Goal: Information Seeking & Learning: Find specific fact

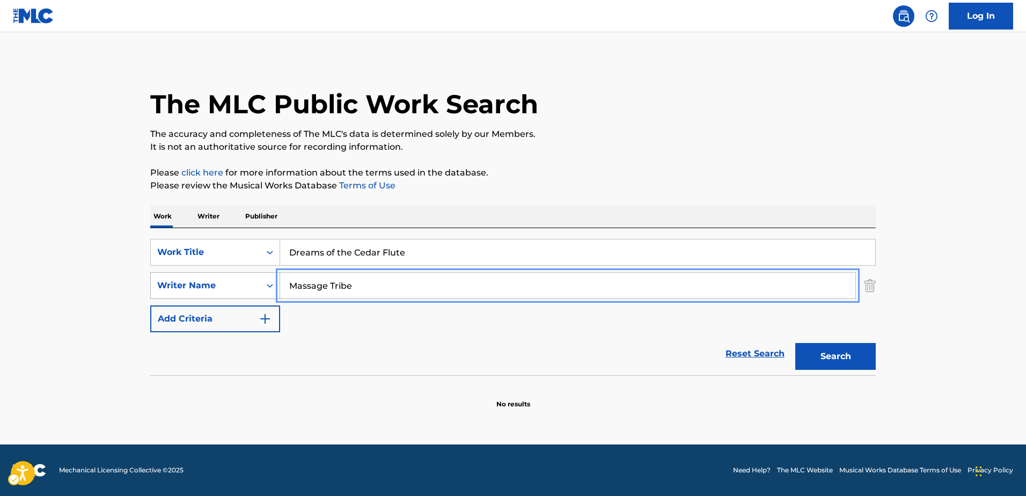
drag, startPoint x: 208, startPoint y: 276, endPoint x: 193, endPoint y: 276, distance: 14.5
click at [193, 276] on div "SearchWithCriteria73dbf013-6b99-426b-b744-efbea0b41ade Writer Name Massage Tribe" at bounding box center [512, 285] width 725 height 27
paste input "[PERSON_NAME] [PERSON_NAME]"
type input "[PERSON_NAME] [PERSON_NAME]"
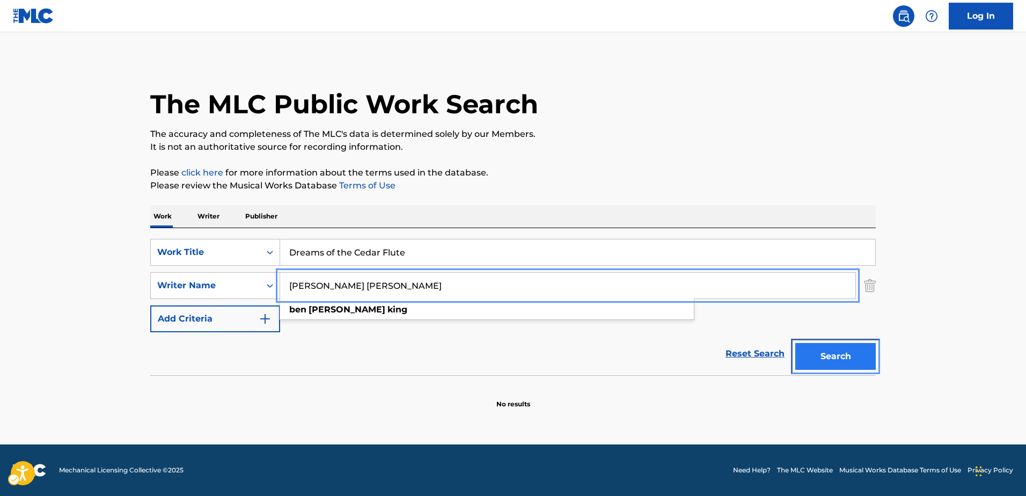
click at [835, 356] on button "Search" at bounding box center [835, 356] width 80 height 27
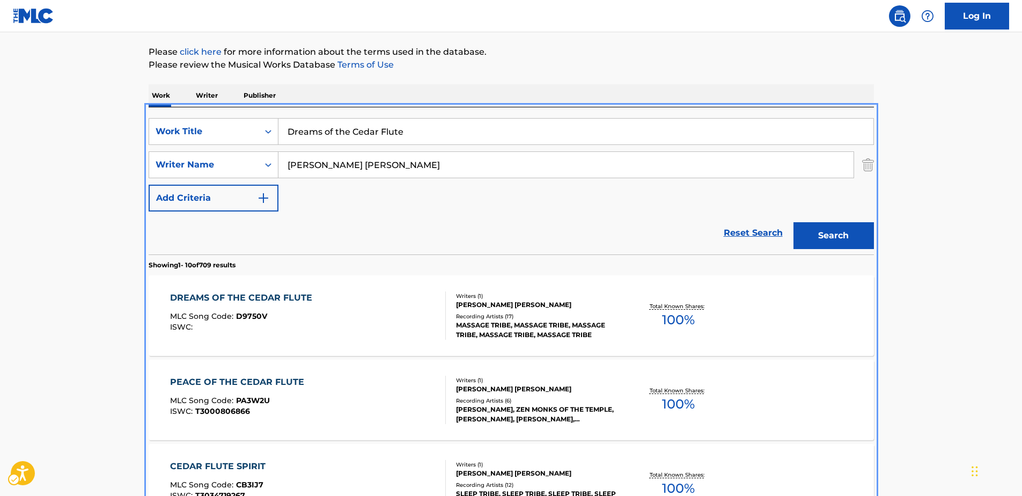
scroll to position [67, 0]
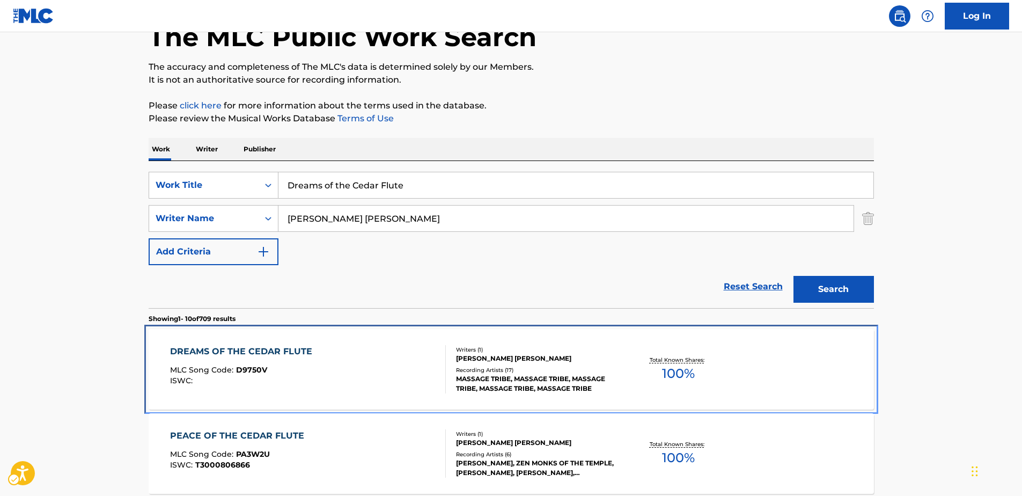
click at [262, 347] on div "DREAMS OF THE CEDAR FLUTE" at bounding box center [244, 351] width 148 height 13
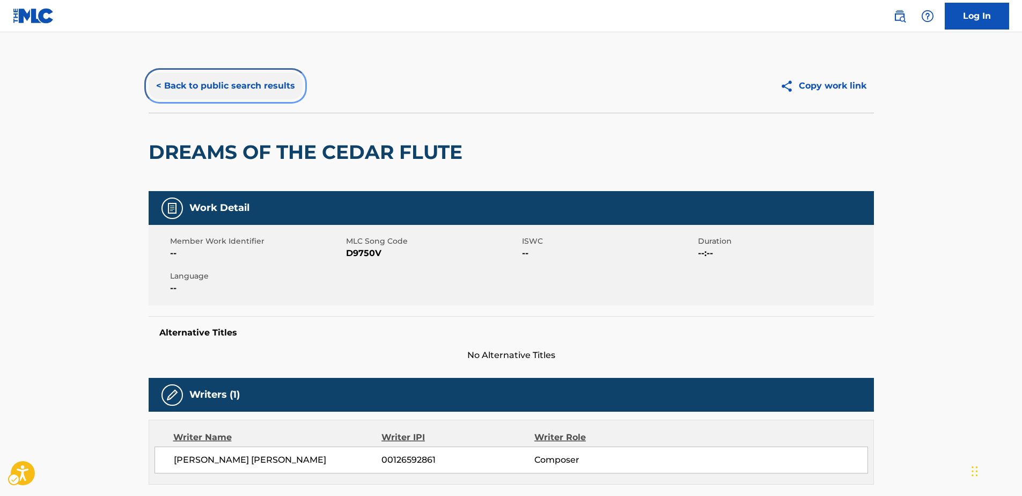
click at [199, 83] on button "< Back to public search results" at bounding box center [226, 85] width 154 height 27
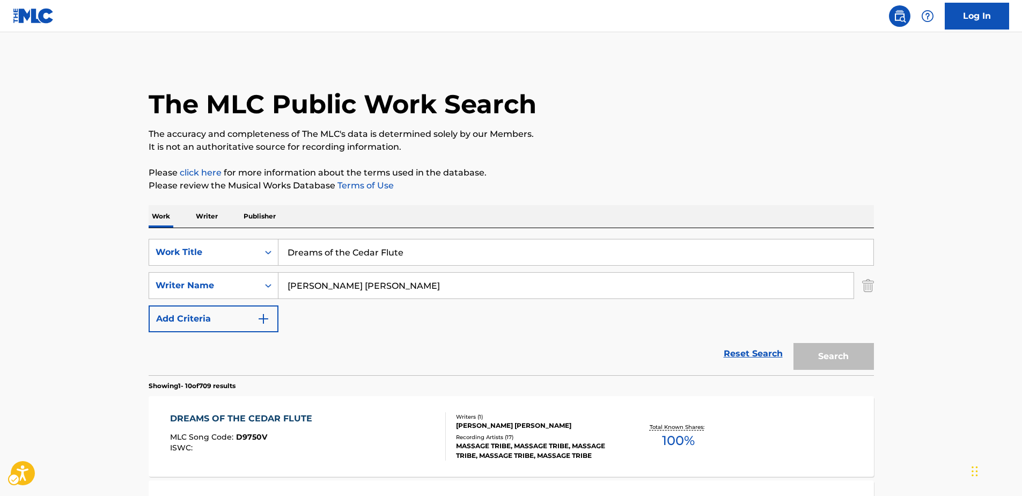
scroll to position [67, 0]
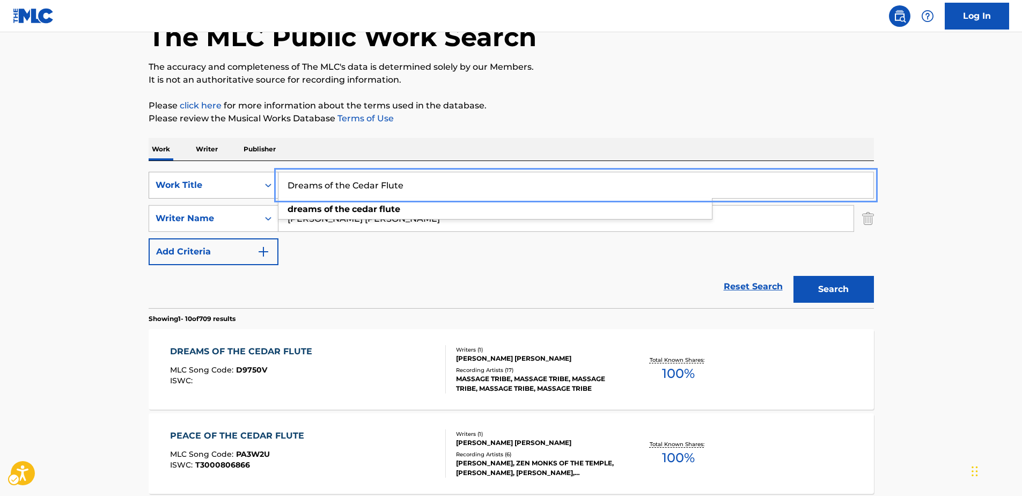
drag, startPoint x: 327, startPoint y: 187, endPoint x: 160, endPoint y: 187, distance: 166.8
paste input "Cardhu"
type input "Cardhu"
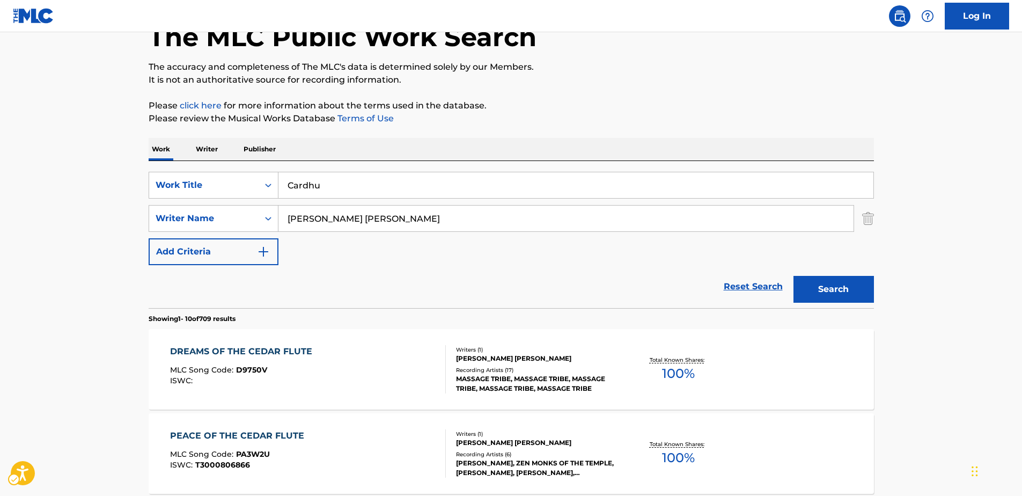
drag, startPoint x: 228, startPoint y: 289, endPoint x: 353, endPoint y: 240, distance: 134.2
click at [228, 287] on div "Reset Search Search" at bounding box center [511, 286] width 725 height 43
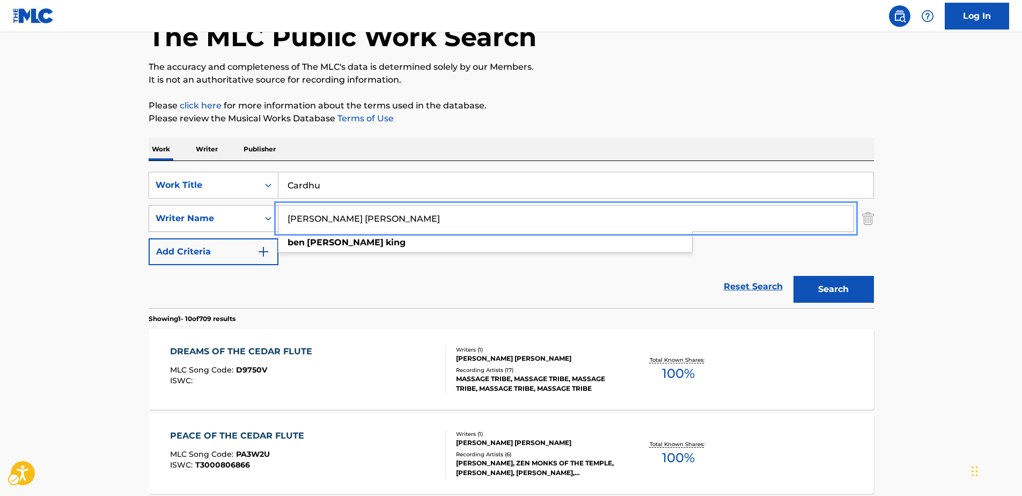
drag, startPoint x: 356, startPoint y: 219, endPoint x: 248, endPoint y: 218, distance: 107.8
paste input "RICTA"
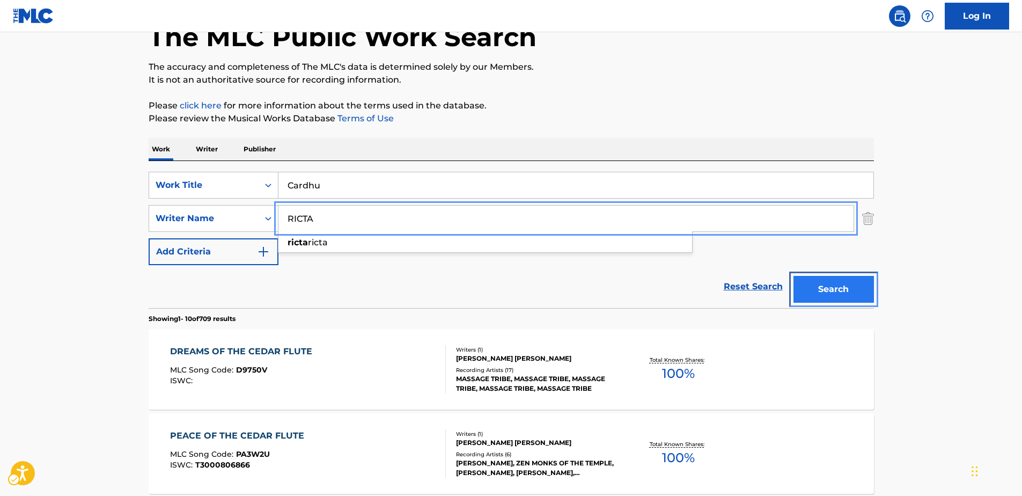
click at [841, 289] on button "Search" at bounding box center [833, 289] width 80 height 27
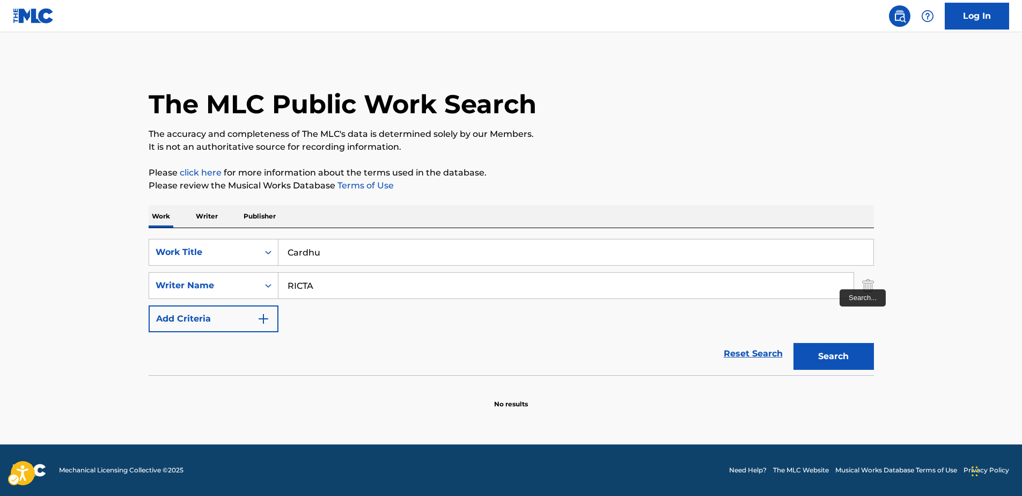
scroll to position [0, 0]
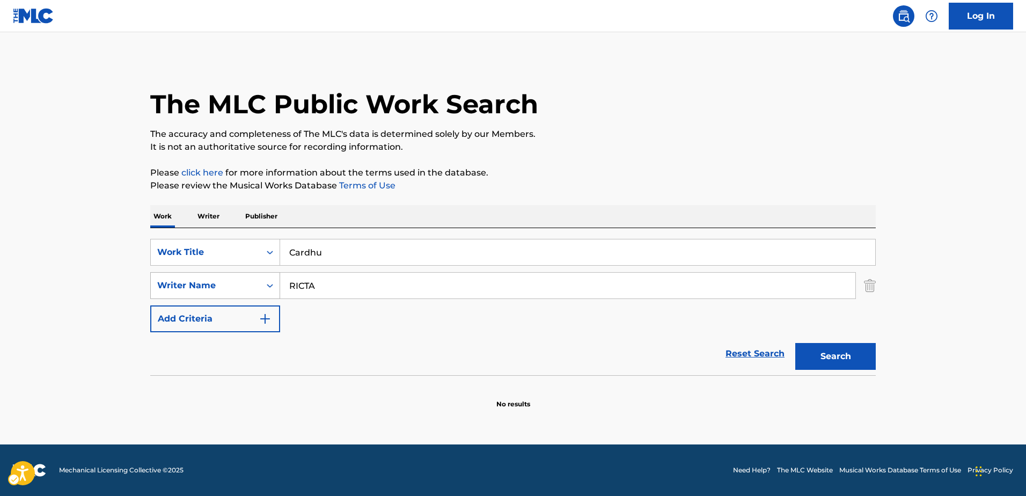
click at [256, 282] on div "Writer Name" at bounding box center [205, 285] width 109 height 20
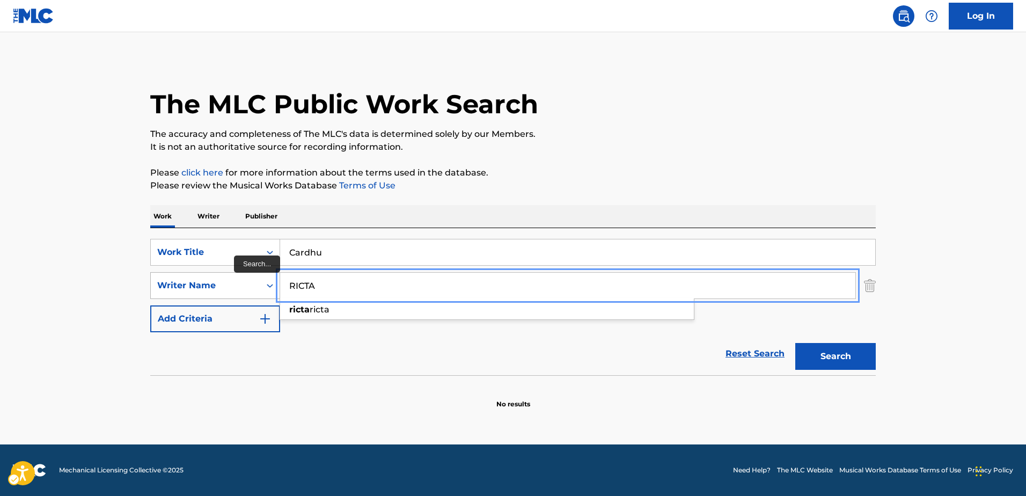
drag, startPoint x: 292, startPoint y: 281, endPoint x: 278, endPoint y: 281, distance: 14.5
click at [278, 281] on div "SearchWithCriteria73dbf013-6b99-426b-b744-efbea0b41ade Writer Name [PERSON_NAME]" at bounding box center [512, 285] width 725 height 27
paste input "[PERSON_NAME]"
type input "[PERSON_NAME]"
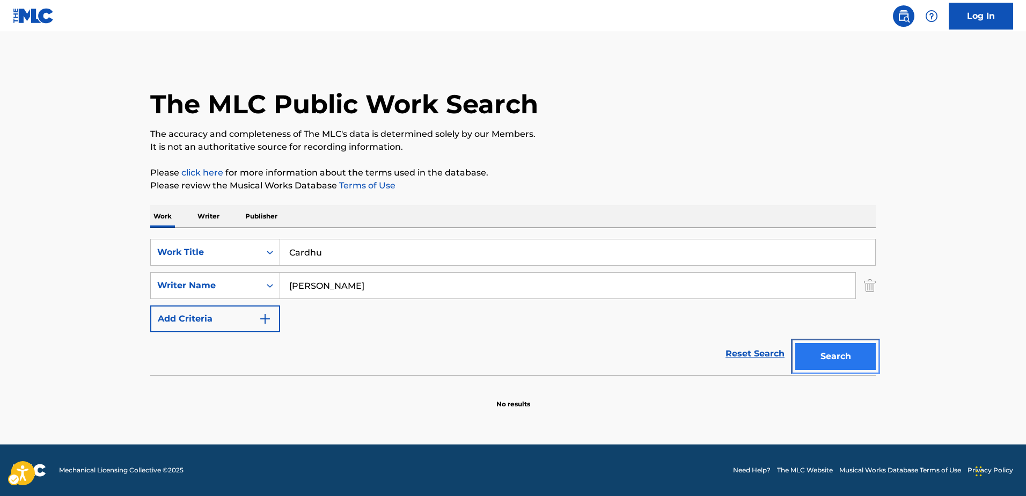
click at [841, 354] on button "Search" at bounding box center [835, 356] width 80 height 27
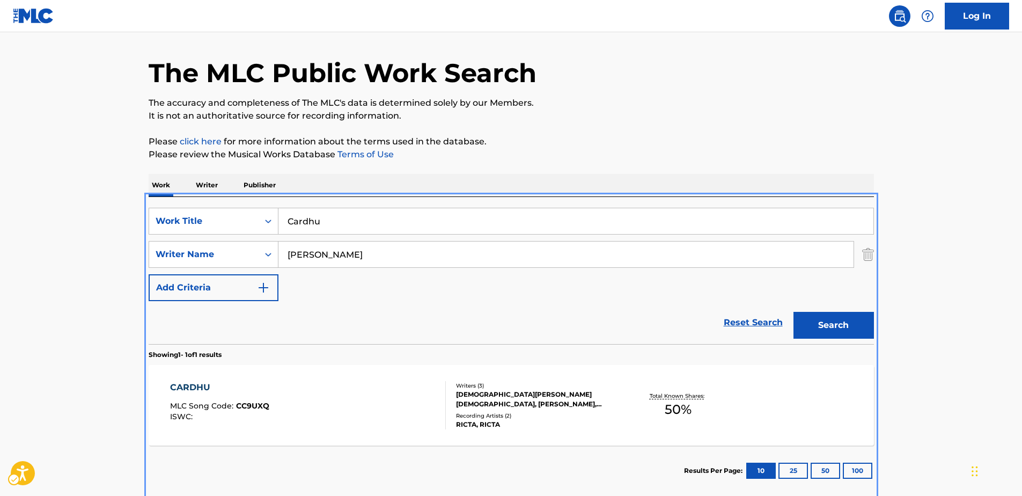
scroll to position [88, 0]
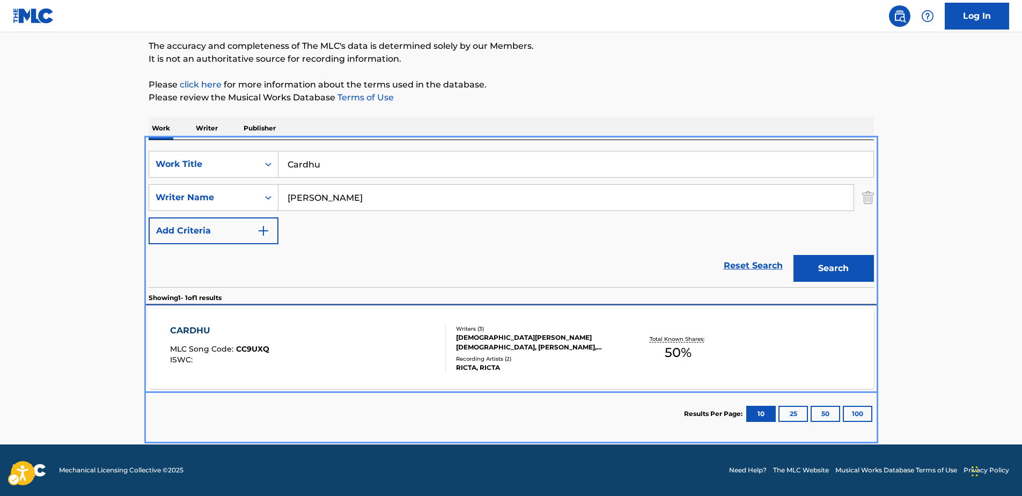
click at [195, 327] on div "CARDHU" at bounding box center [219, 330] width 99 height 13
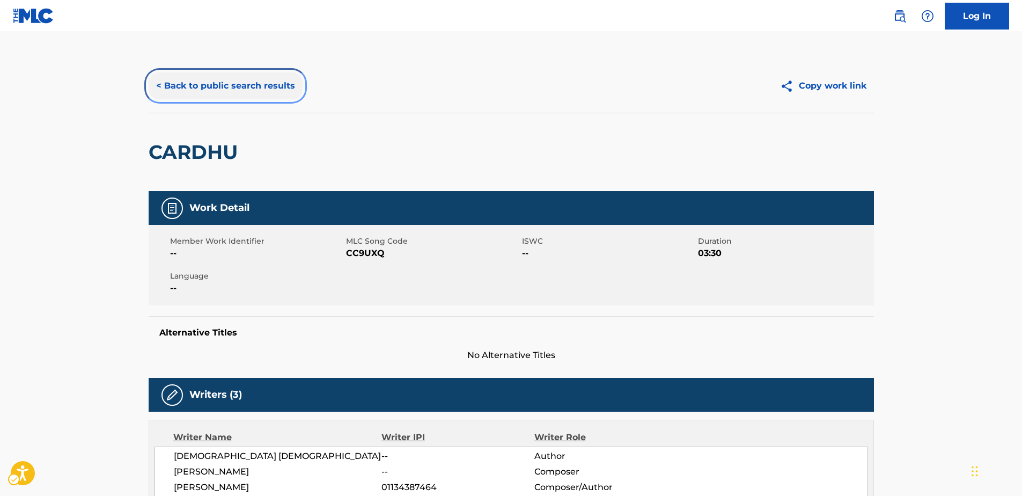
click at [229, 86] on button "< Back to public search results" at bounding box center [226, 85] width 154 height 27
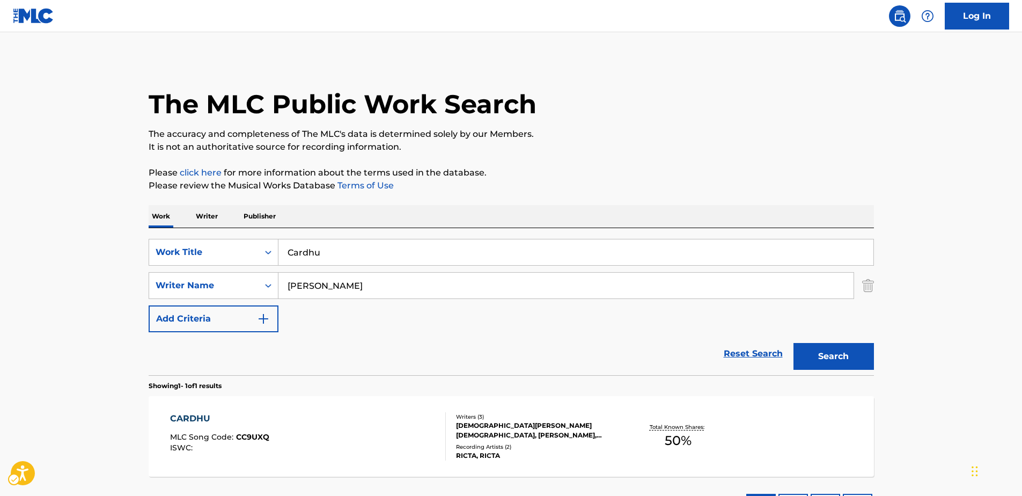
scroll to position [27, 0]
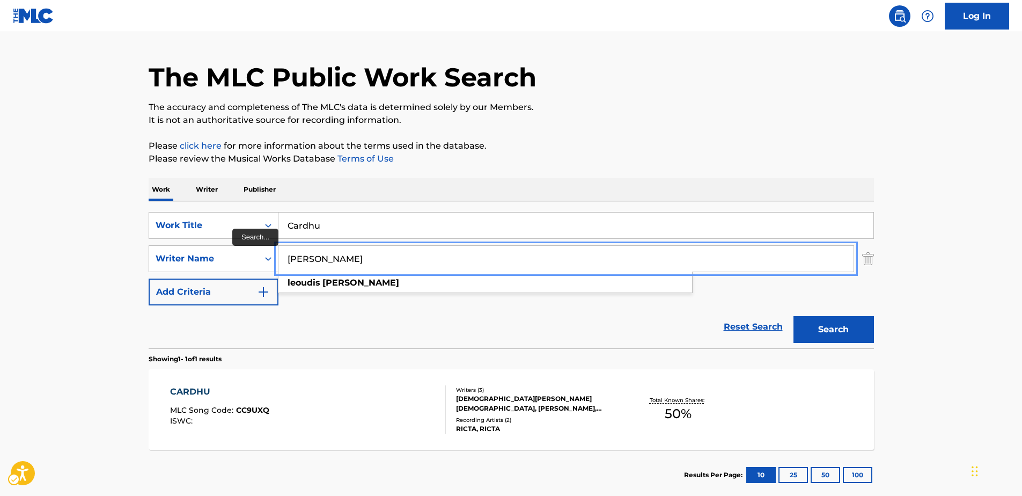
drag, startPoint x: 370, startPoint y: 258, endPoint x: 280, endPoint y: 257, distance: 90.1
paste input "[PERSON_NAME]"
click at [861, 332] on button "Search" at bounding box center [833, 329] width 80 height 27
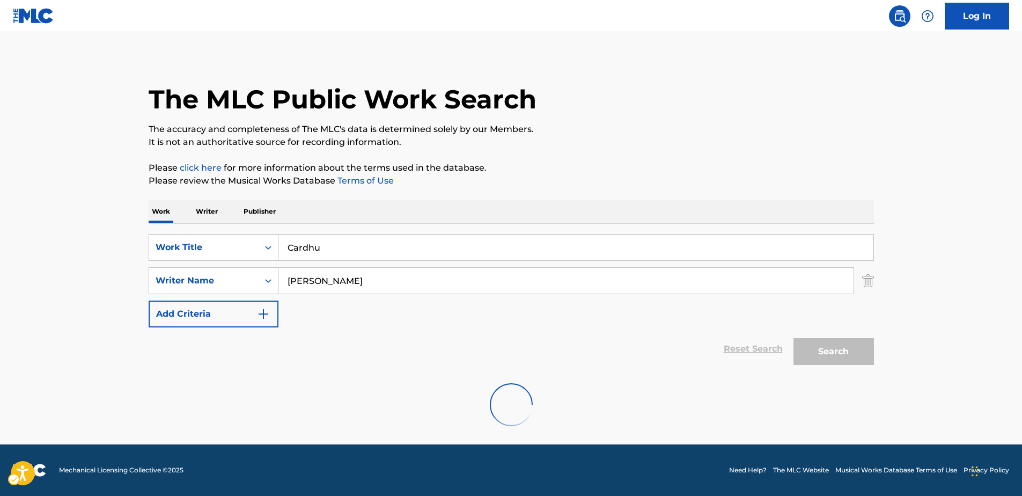
scroll to position [0, 0]
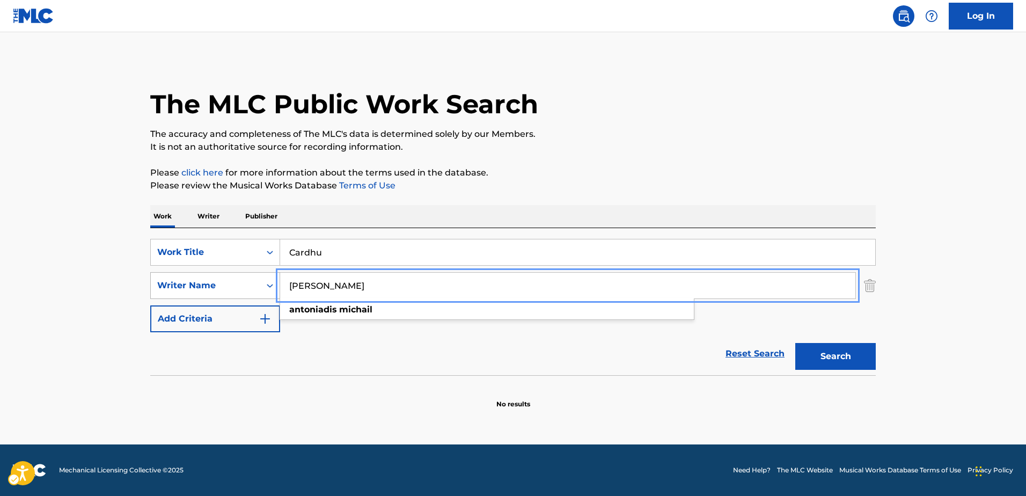
drag, startPoint x: 301, startPoint y: 286, endPoint x: 278, endPoint y: 286, distance: 23.1
click at [278, 286] on div "SearchWithCriteria73dbf013-6b99-426b-b744-efbea0b41ade Writer Name [PERSON_NAME…" at bounding box center [512, 285] width 725 height 27
paste input "Cheirdaris Angelos"
type input "Cheirdaris Angelos"
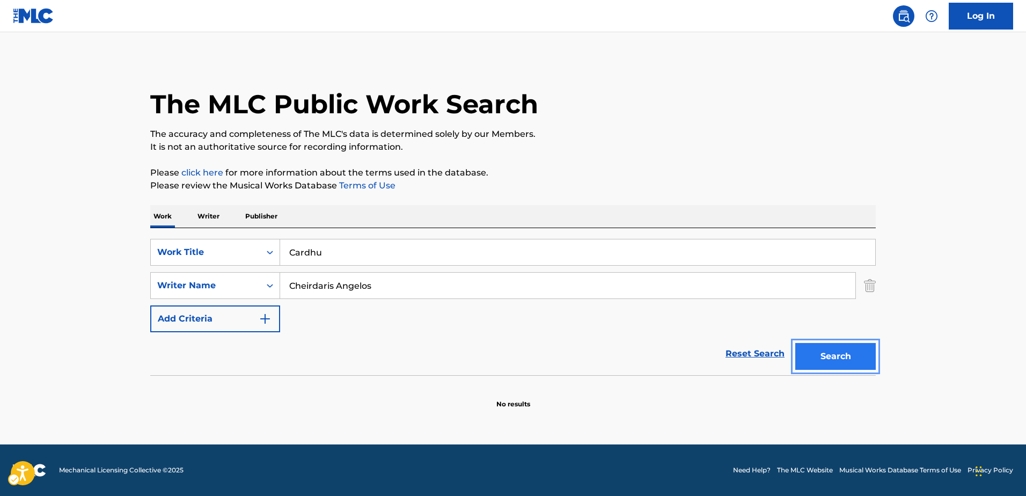
click at [821, 359] on button "Search" at bounding box center [835, 356] width 80 height 27
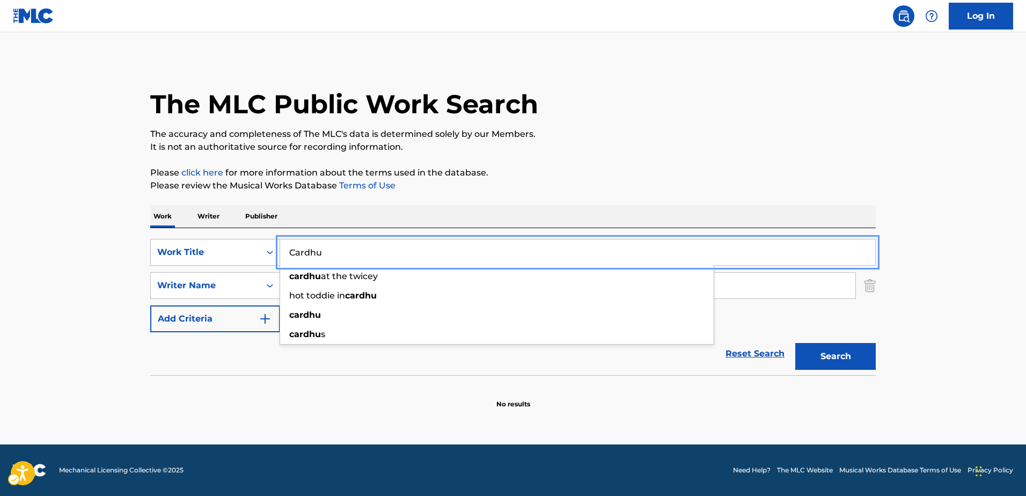
drag, startPoint x: 334, startPoint y: 254, endPoint x: 245, endPoint y: 248, distance: 89.8
paste input "MEXICANO ARRASTA FUNK"
type input "MEXICANO ARRASTA FUNK"
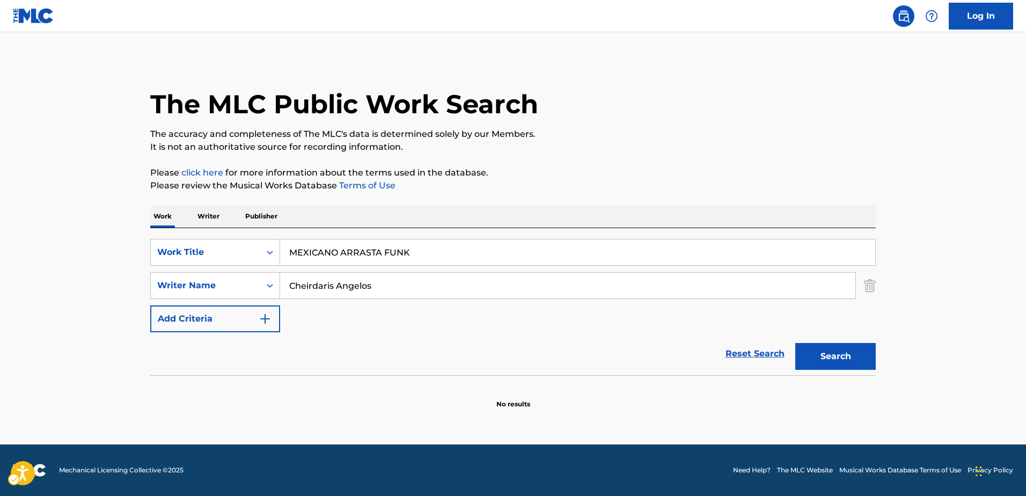
click at [346, 330] on div "SearchWithCriteria53964696-013a-4b3f-8855-399c07397eb3 Work Title MEXICANO ARRA…" at bounding box center [512, 285] width 725 height 93
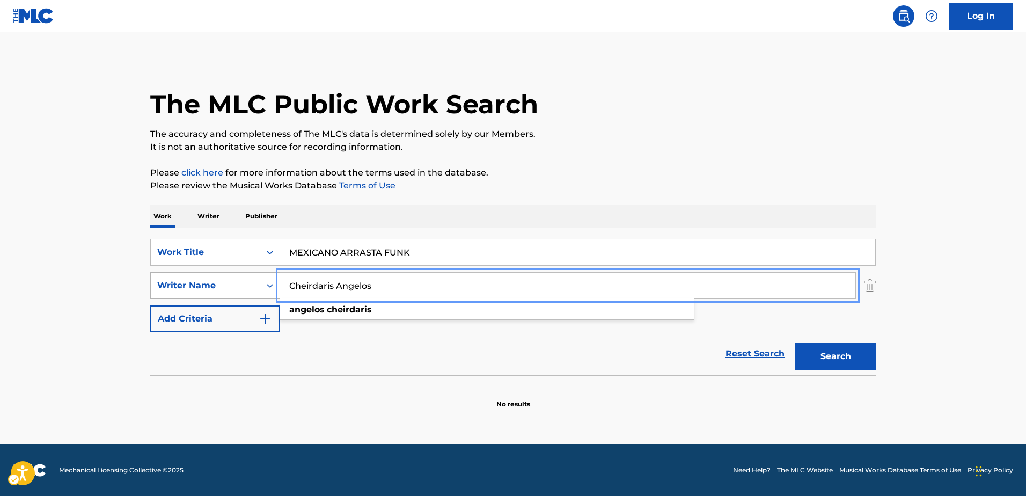
drag, startPoint x: 392, startPoint y: 286, endPoint x: 268, endPoint y: 284, distance: 124.5
click at [268, 284] on div "SearchWithCriteria73dbf013-6b99-426b-b744-efbea0b41ade Writer Name [PERSON_NAME]" at bounding box center [512, 285] width 725 height 27
paste input "RXDXVIL"
click at [858, 355] on button "Search" at bounding box center [835, 356] width 80 height 27
drag, startPoint x: 340, startPoint y: 289, endPoint x: 266, endPoint y: 277, distance: 74.4
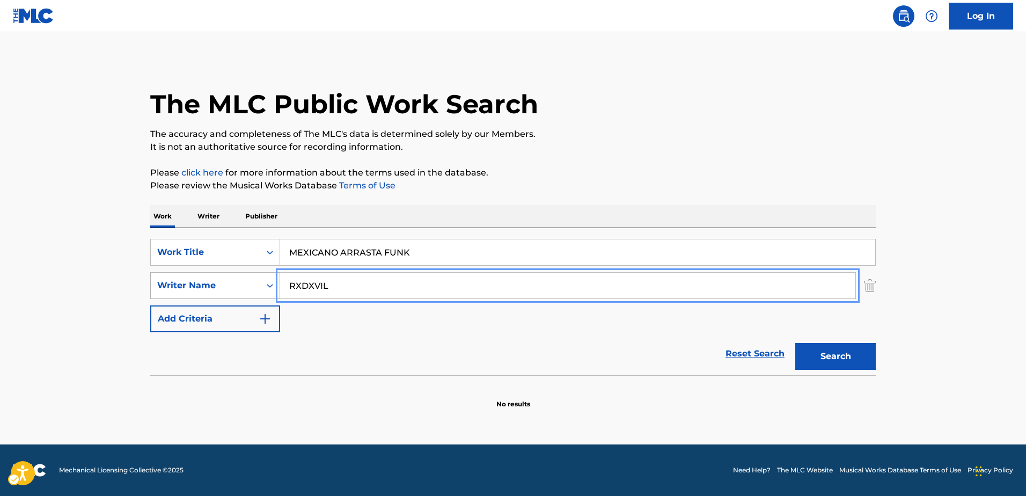
click at [266, 277] on div "SearchWithCriteria73dbf013-6b99-426b-b744-efbea0b41ade Writer Name RXDXVIL" at bounding box center [512, 285] width 725 height 27
paste input "Oleksii Topchii"
type input "Oleksii Topchii"
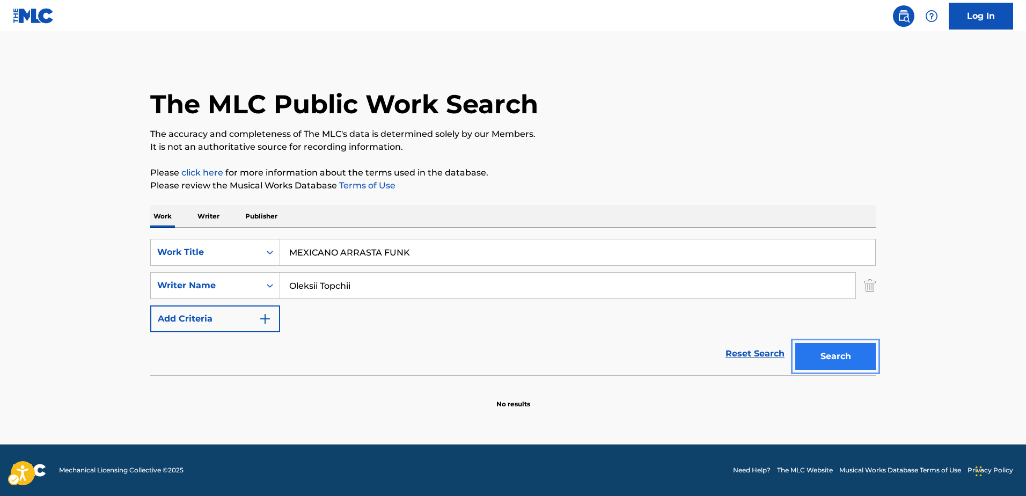
click at [837, 360] on button "Search" at bounding box center [835, 356] width 80 height 27
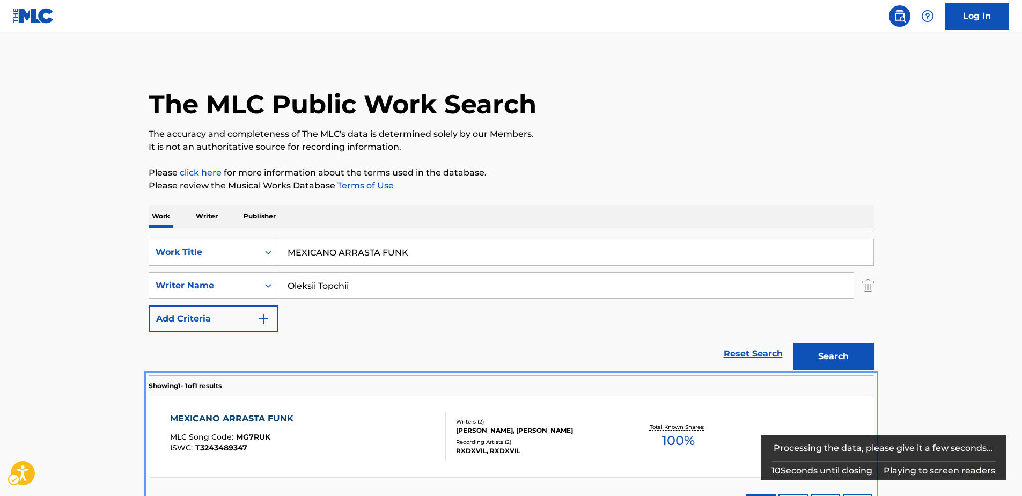
scroll to position [31, 0]
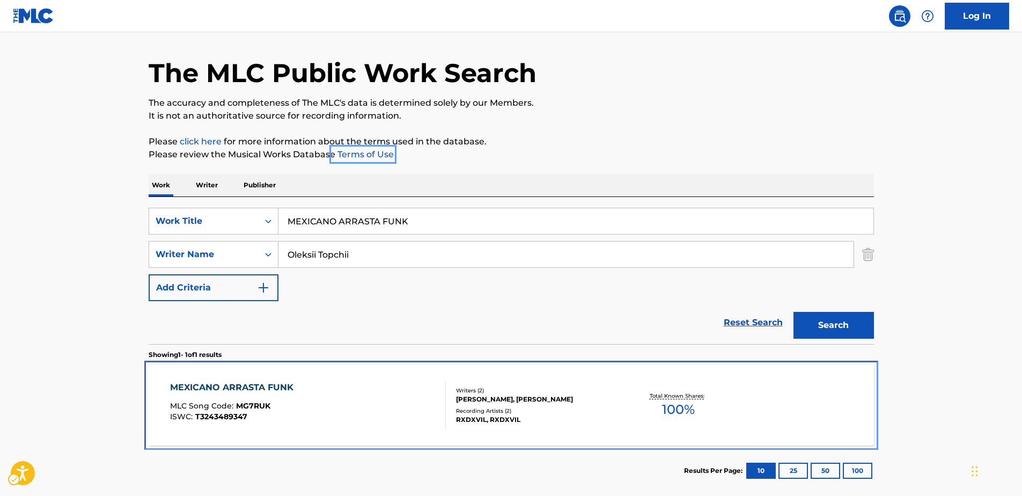
click at [223, 386] on div "MEXICANO ARRASTA FUNK" at bounding box center [234, 387] width 129 height 13
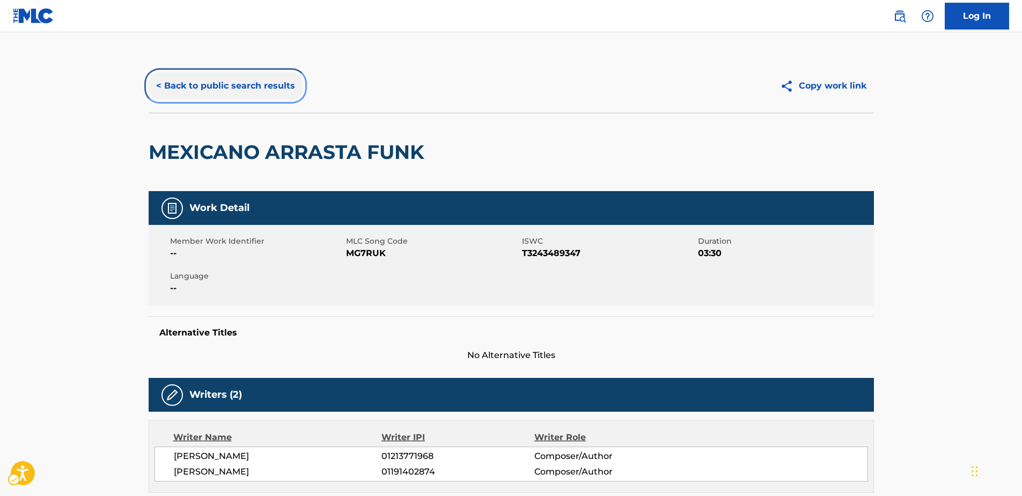
click at [241, 84] on button "< Back to public search results" at bounding box center [226, 85] width 154 height 27
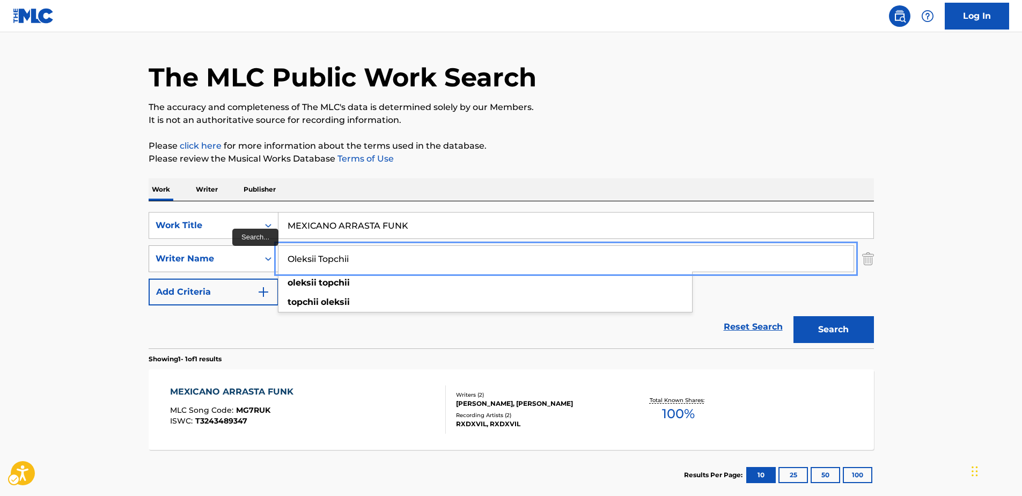
drag, startPoint x: 294, startPoint y: 255, endPoint x: 183, endPoint y: 252, distance: 110.6
paste input "[PERSON_NAME]"
type input "[PERSON_NAME]"
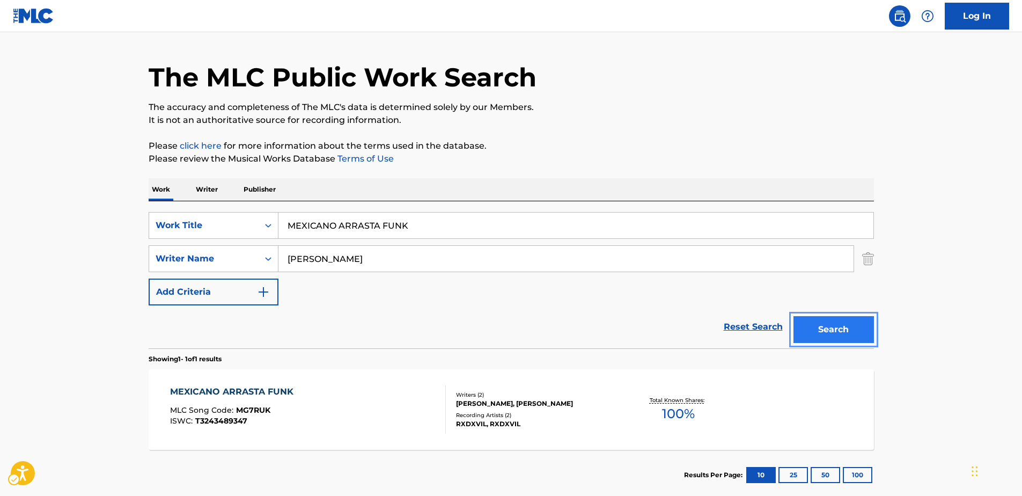
drag, startPoint x: 827, startPoint y: 330, endPoint x: 734, endPoint y: 9, distance: 334.0
click at [827, 329] on button "Search" at bounding box center [833, 329] width 80 height 27
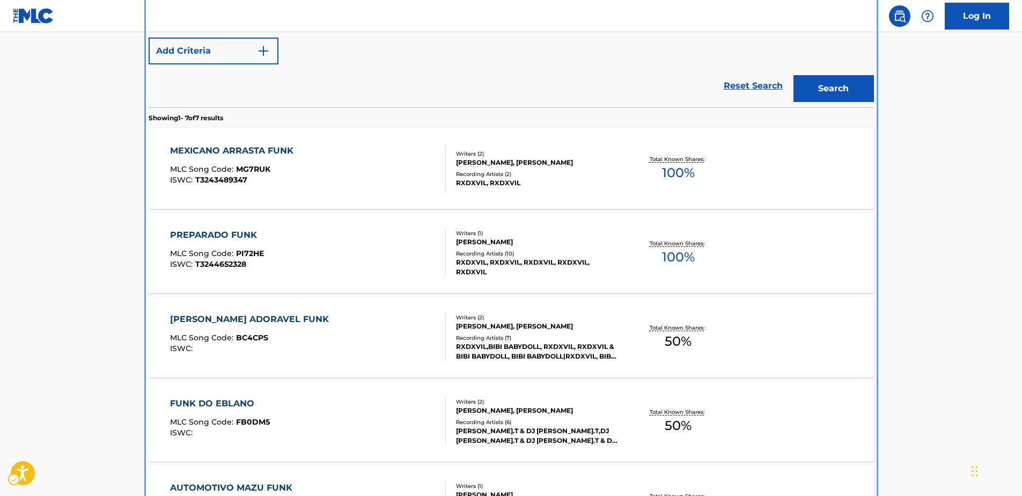
scroll to position [160, 0]
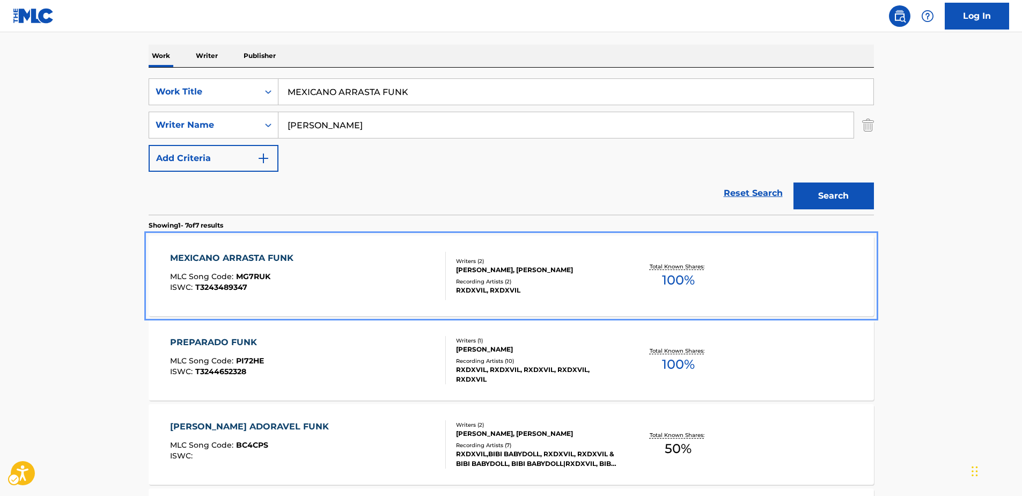
click at [232, 255] on div "MEXICANO ARRASTA FUNK" at bounding box center [234, 258] width 129 height 13
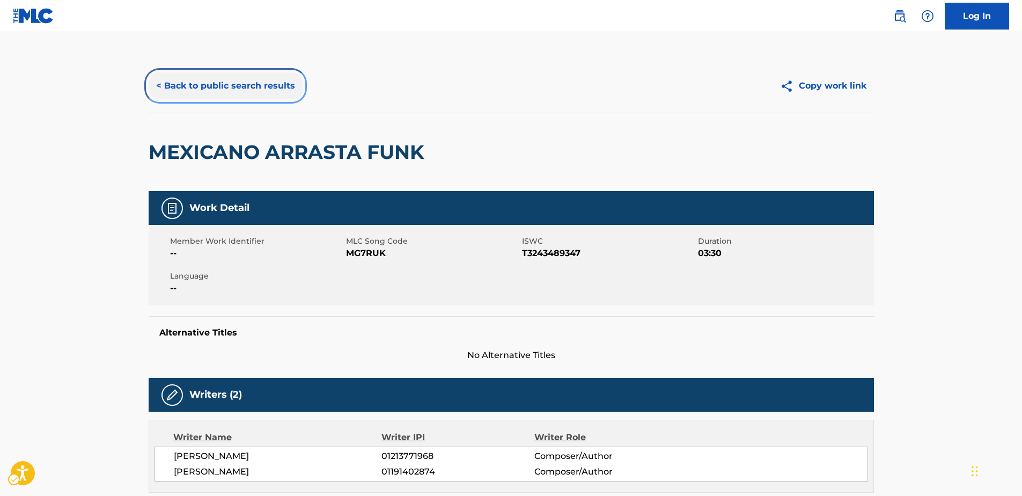
click at [212, 82] on button "< Back to public search results" at bounding box center [226, 85] width 154 height 27
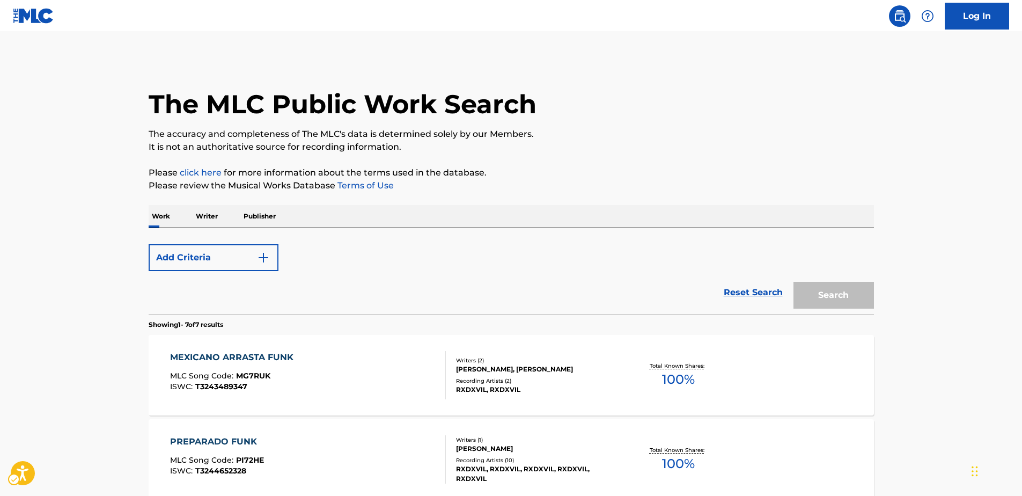
scroll to position [160, 0]
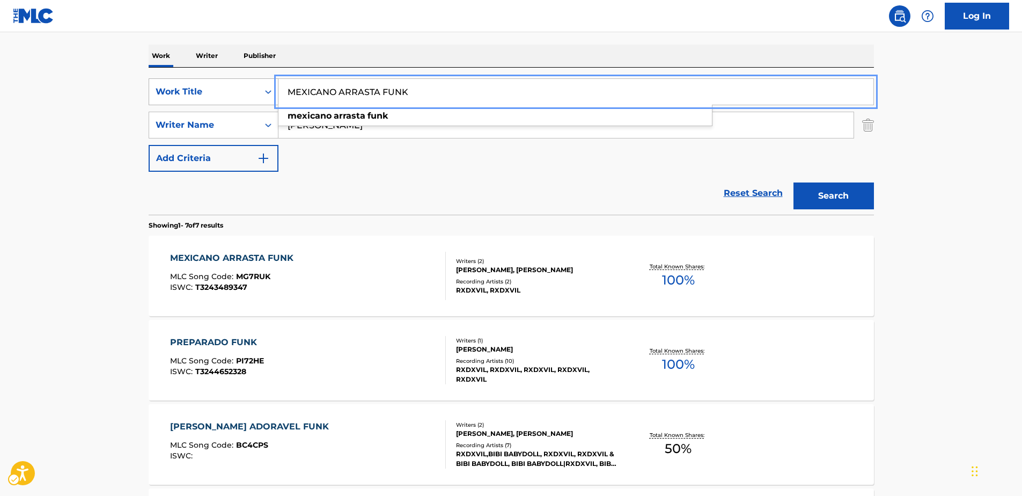
drag, startPoint x: 268, startPoint y: 89, endPoint x: 261, endPoint y: 89, distance: 7.0
paste input "DEMON EYES (DEMONIZED)"
type input "DEMON EYES (DEMONIZED)"
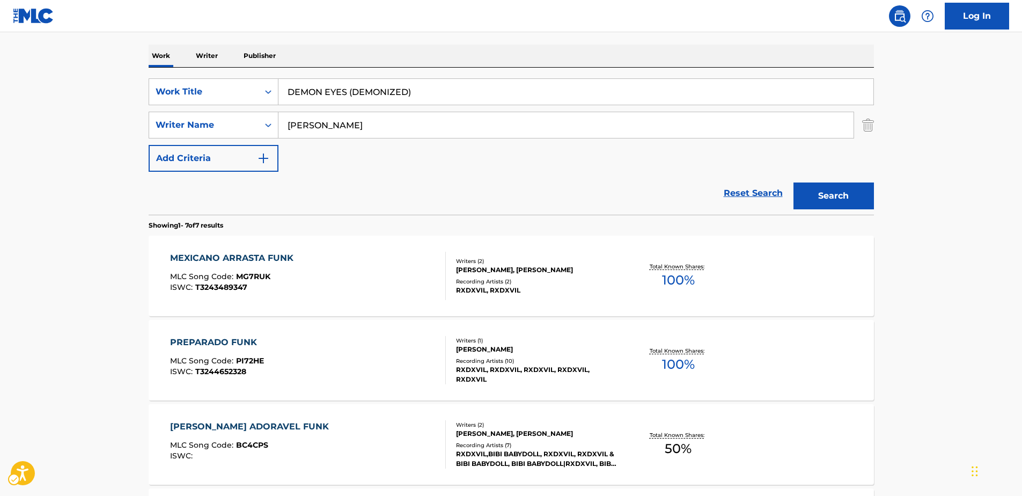
drag, startPoint x: 308, startPoint y: 168, endPoint x: 311, endPoint y: 164, distance: 5.8
click at [308, 168] on div "SearchWithCriteria53964696-013a-4b3f-8855-399c07397eb3 Work Title DEMON EYES (D…" at bounding box center [511, 124] width 725 height 93
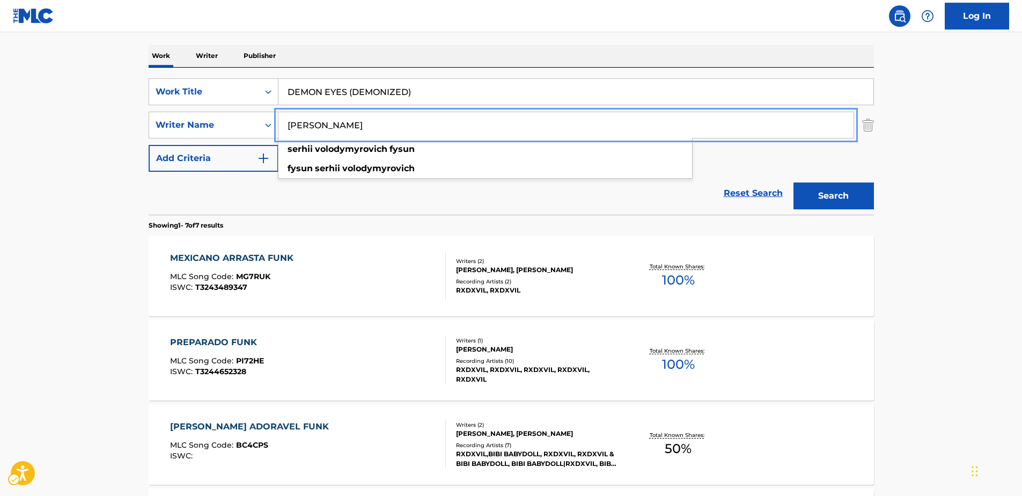
drag, startPoint x: 265, startPoint y: 121, endPoint x: 105, endPoint y: 112, distance: 160.7
paste input "Kingdom of Sorrow"
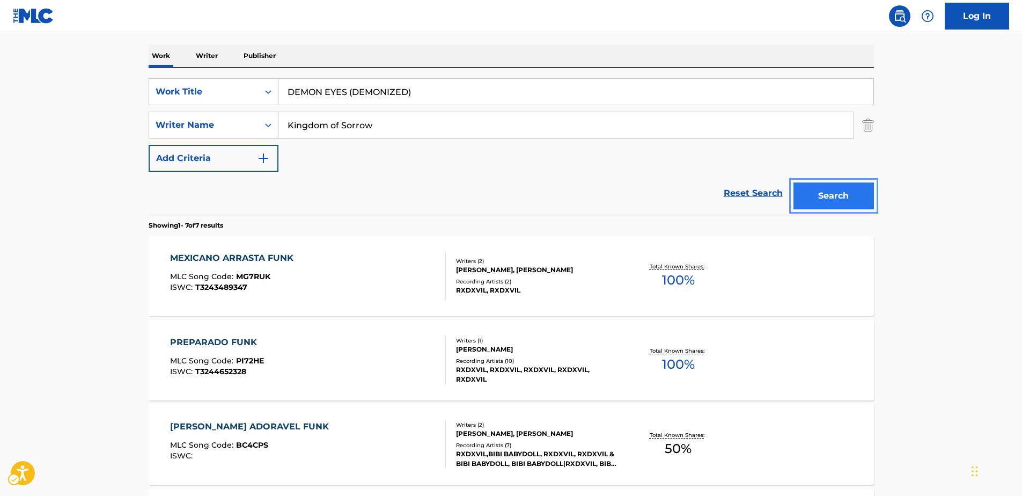
click at [827, 197] on button "Search" at bounding box center [833, 195] width 80 height 27
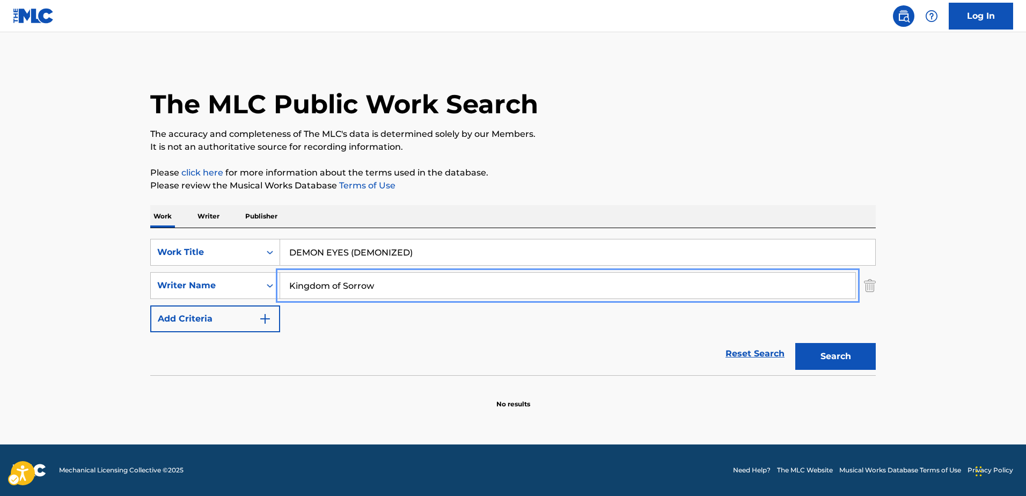
drag, startPoint x: 389, startPoint y: 288, endPoint x: 201, endPoint y: 271, distance: 189.0
click at [201, 271] on div "SearchWithCriteria53964696-013a-4b3f-8855-399c07397eb3 Work Title DEMON EYES (D…" at bounding box center [512, 285] width 725 height 93
paste input "[PERSON_NAME]"
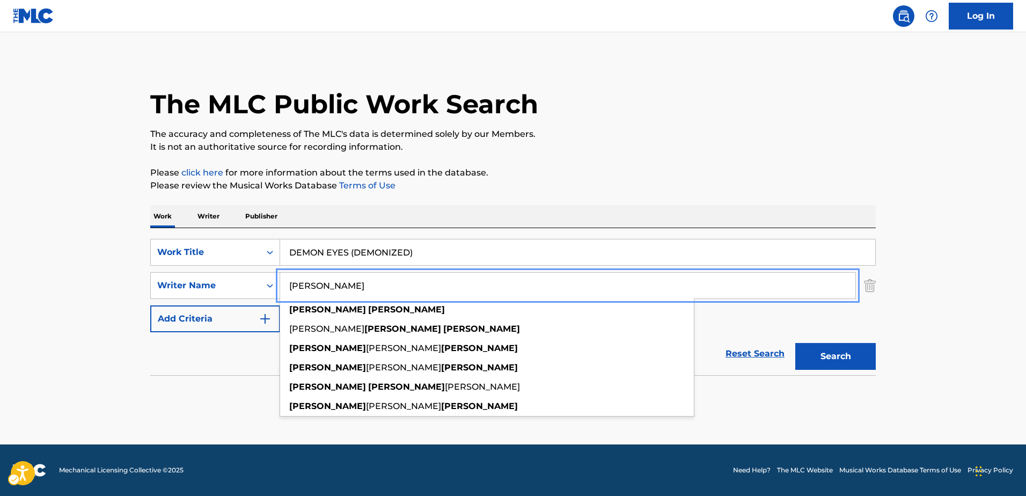
type input "[PERSON_NAME]"
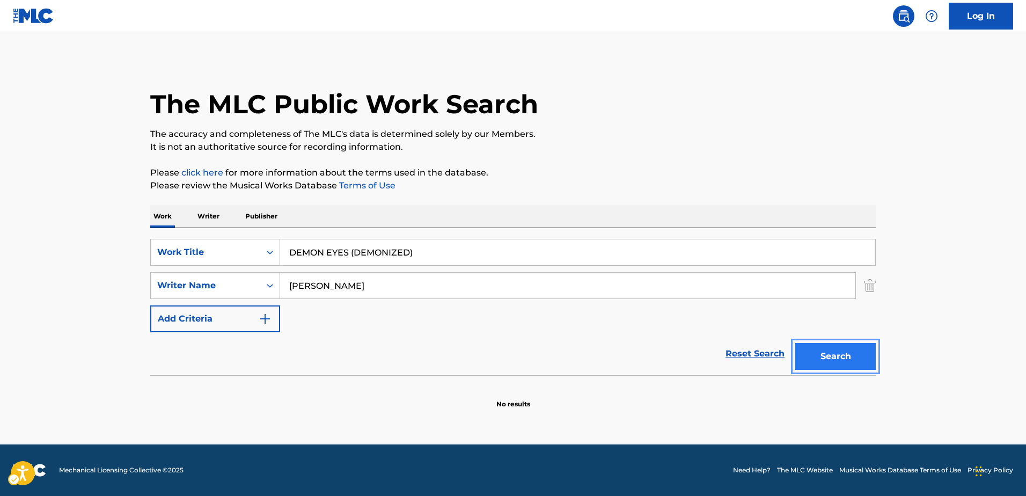
drag, startPoint x: 810, startPoint y: 359, endPoint x: 772, endPoint y: 241, distance: 124.0
click at [811, 359] on button "Search" at bounding box center [835, 356] width 80 height 27
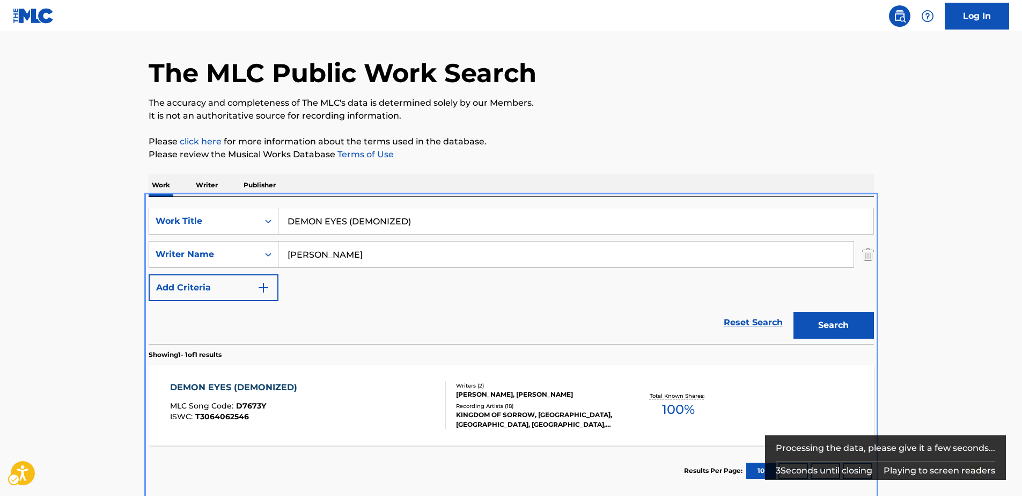
scroll to position [88, 0]
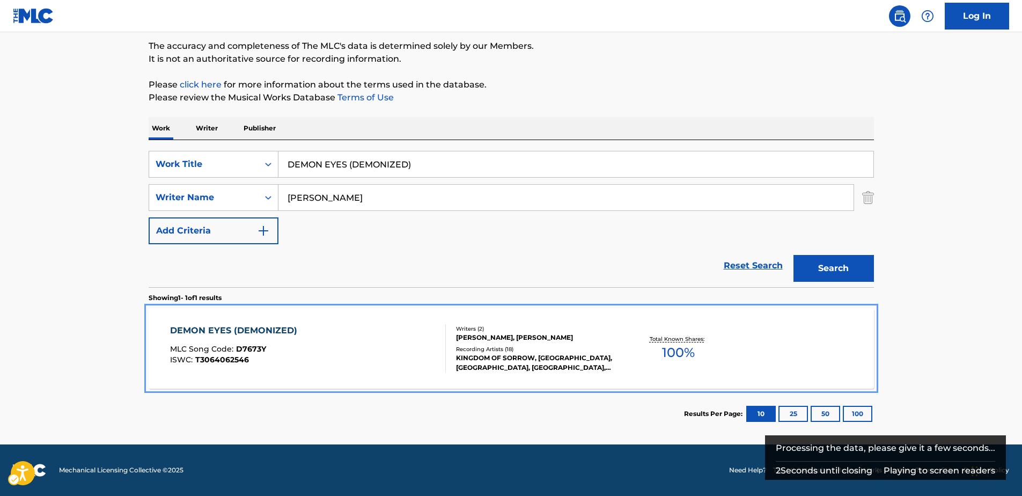
click at [229, 326] on div "DEMON EYES (DEMONIZED)" at bounding box center [236, 330] width 133 height 13
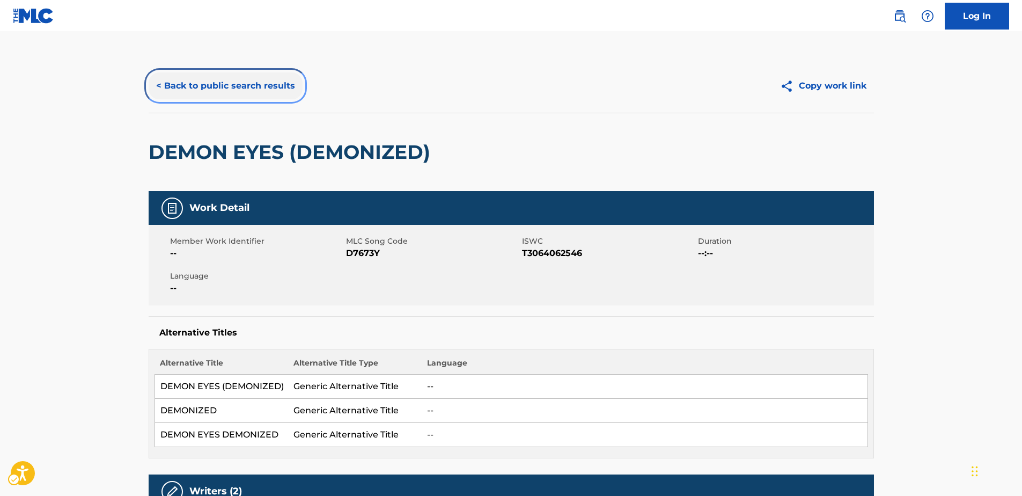
drag, startPoint x: 259, startPoint y: 82, endPoint x: 450, endPoint y: 134, distance: 198.0
click at [259, 80] on button "< Back to public search results" at bounding box center [226, 85] width 154 height 27
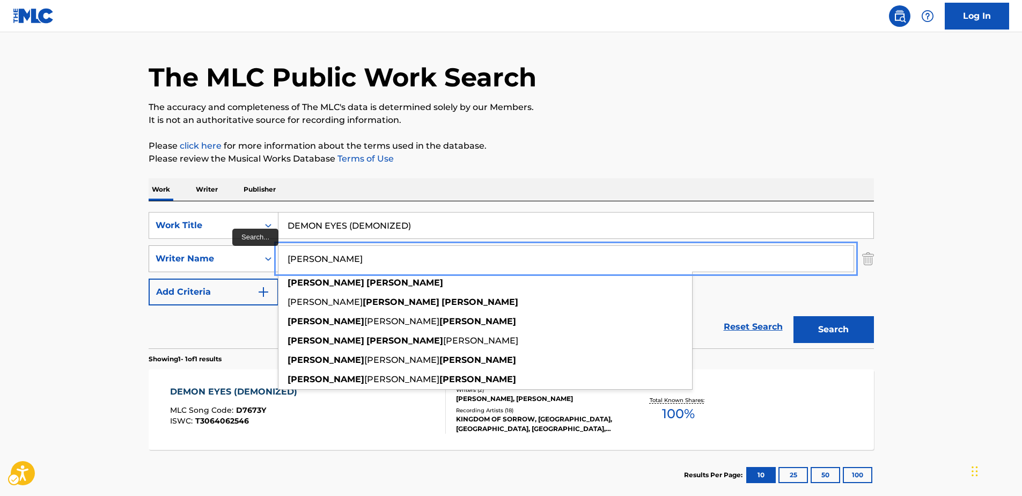
drag, startPoint x: 393, startPoint y: 260, endPoint x: 276, endPoint y: 254, distance: 116.6
paste input "[PERSON_NAME] WINDSTEI"
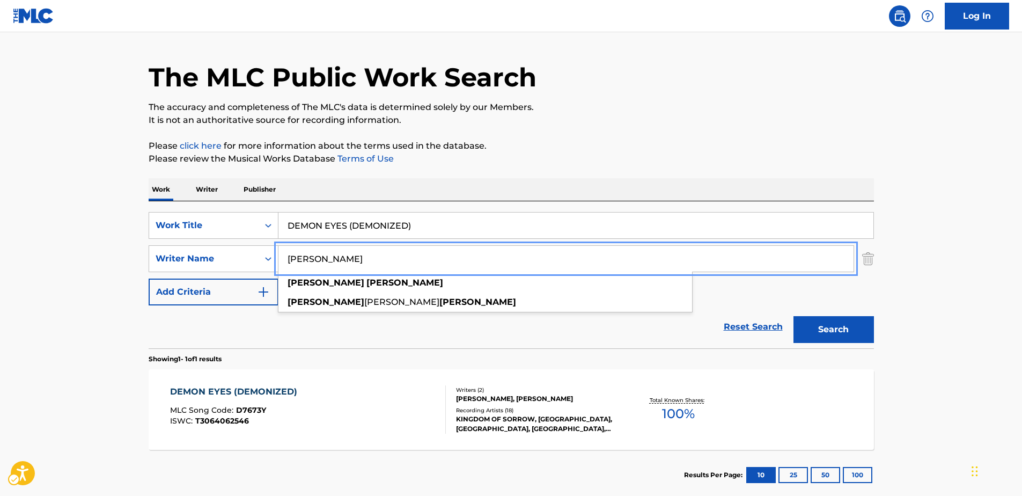
type input "[PERSON_NAME]"
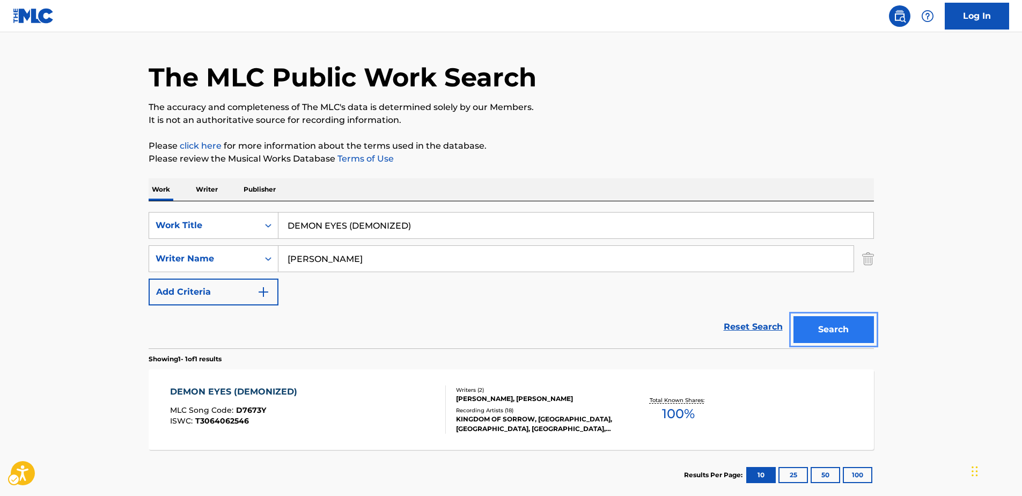
click at [813, 329] on button "Search" at bounding box center [833, 329] width 80 height 27
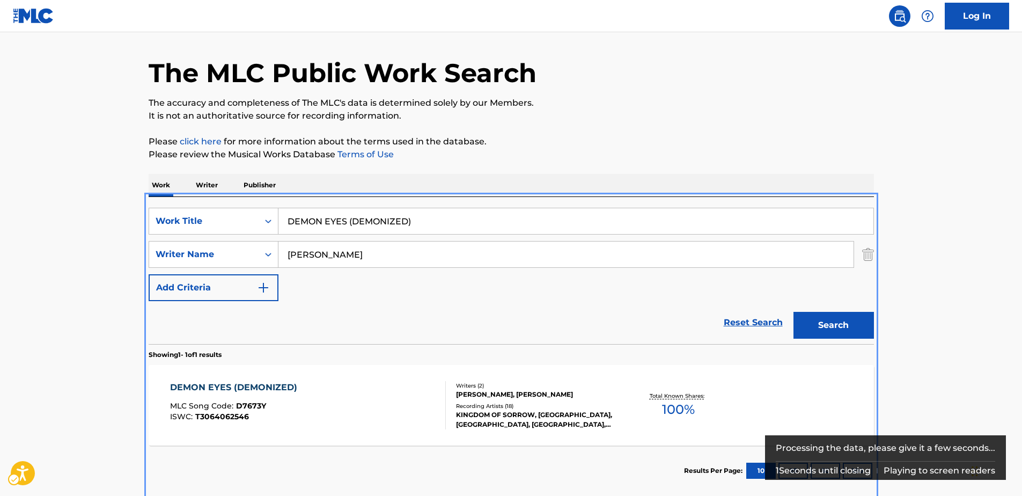
scroll to position [88, 0]
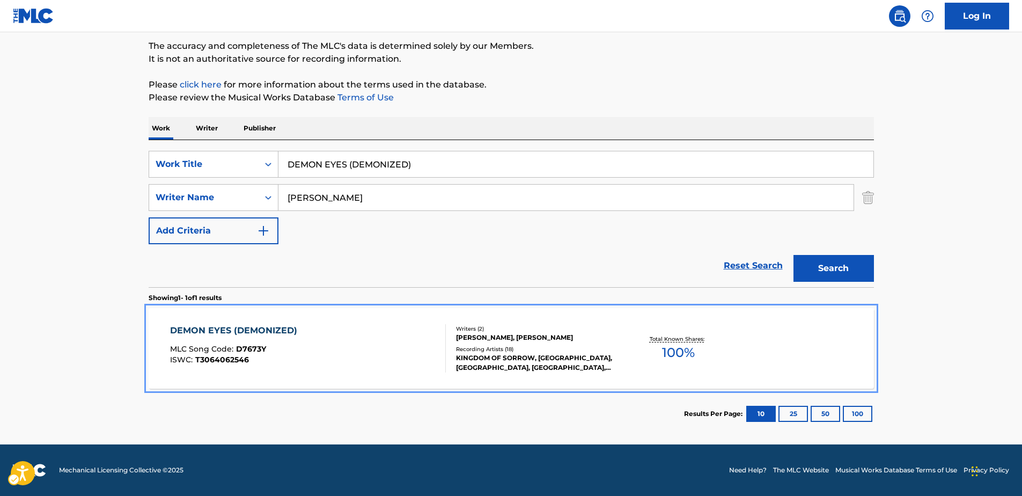
click at [247, 326] on div "DEMON EYES (DEMONIZED)" at bounding box center [236, 330] width 133 height 13
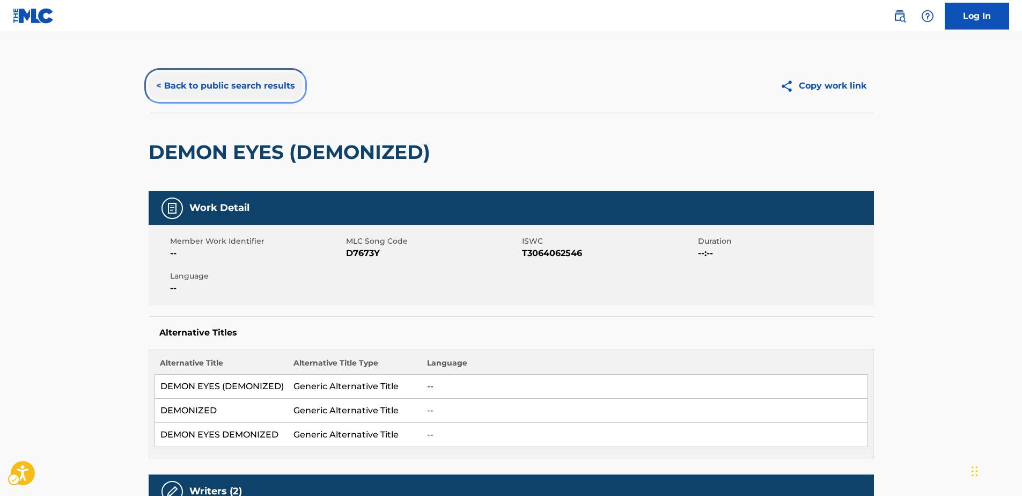
click at [240, 85] on button "< Back to public search results" at bounding box center [226, 85] width 154 height 27
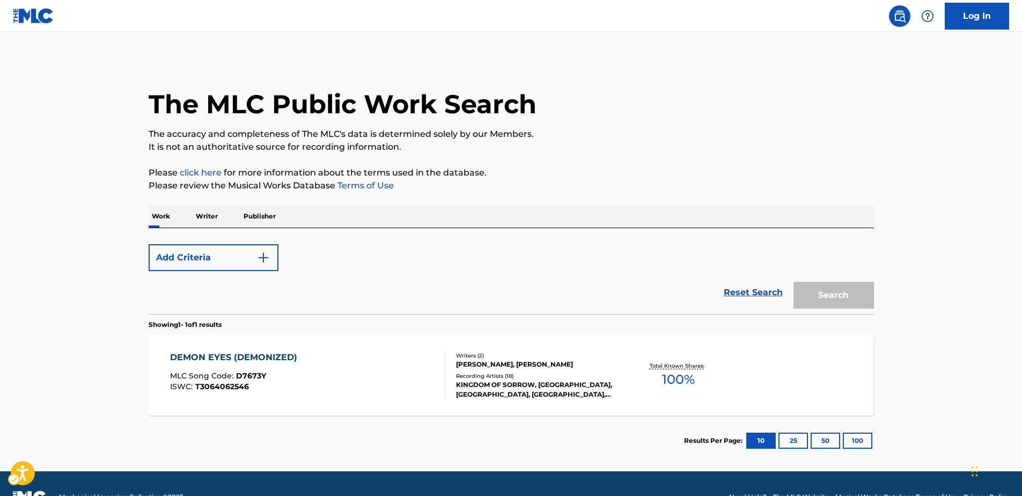
scroll to position [27, 0]
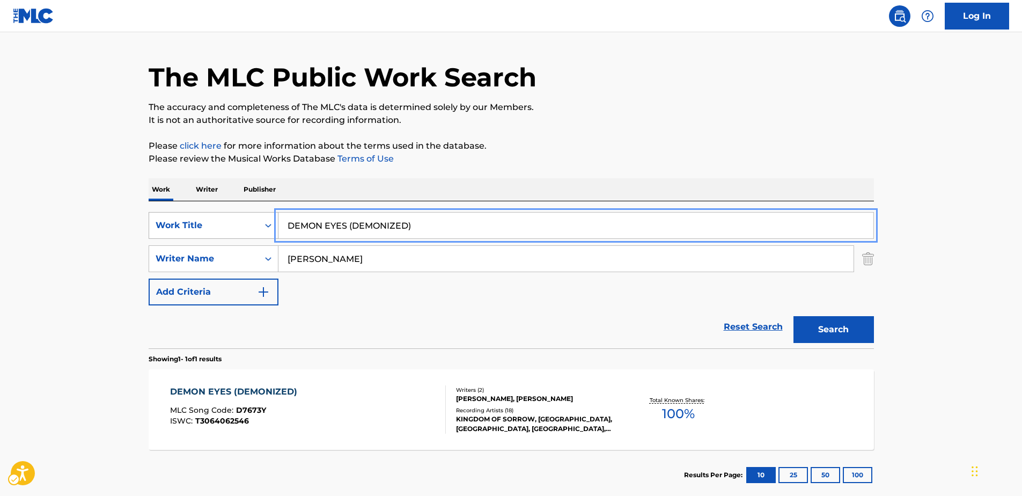
drag, startPoint x: 408, startPoint y: 223, endPoint x: 264, endPoint y: 222, distance: 143.8
paste input "Sis"
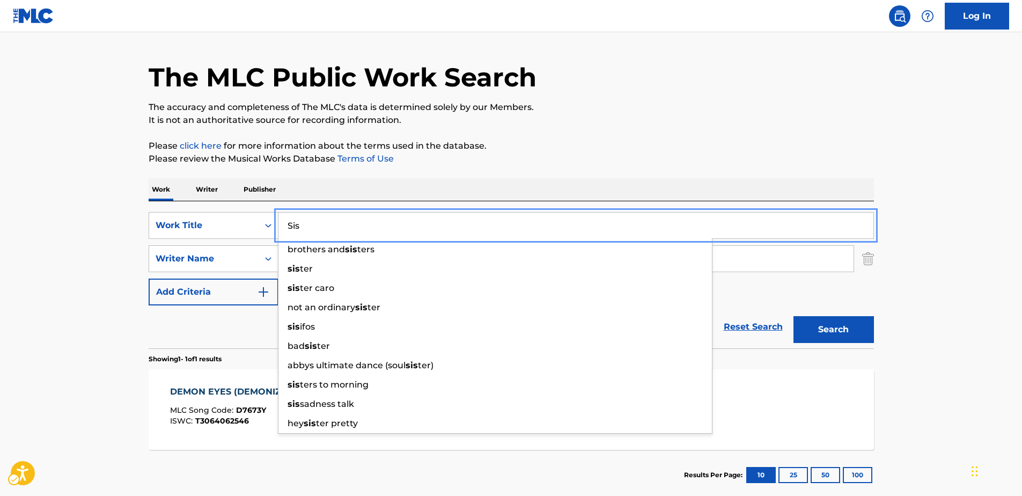
type input "Sis"
click at [829, 324] on button "Search" at bounding box center [833, 329] width 80 height 27
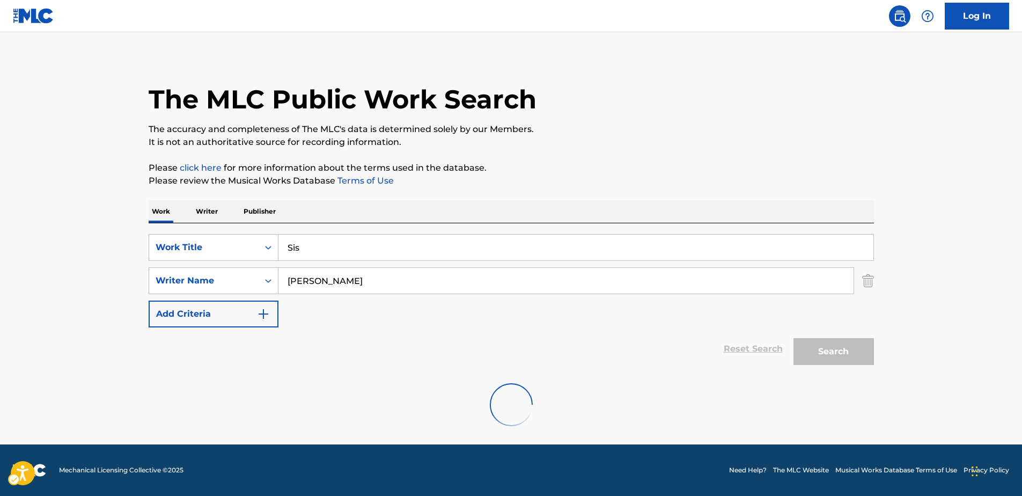
scroll to position [0, 0]
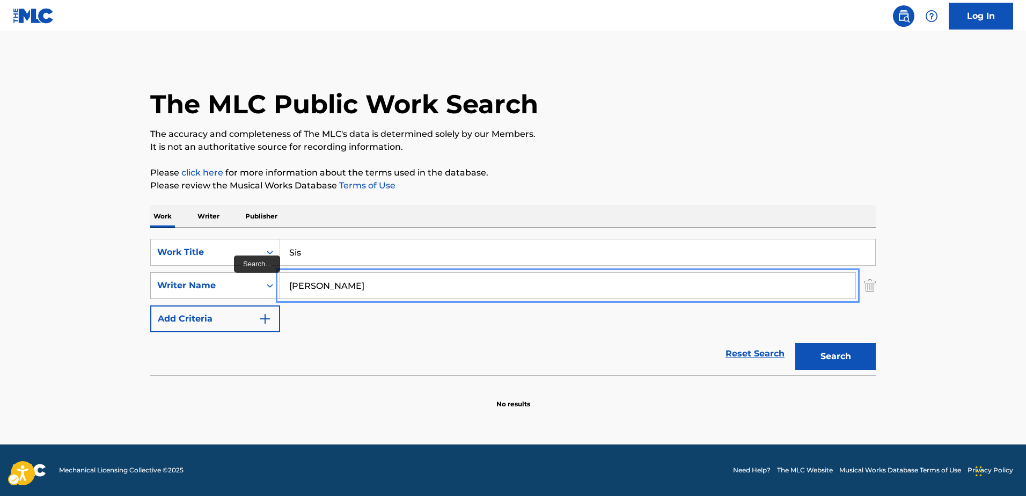
drag, startPoint x: 369, startPoint y: 283, endPoint x: 219, endPoint y: 279, distance: 149.2
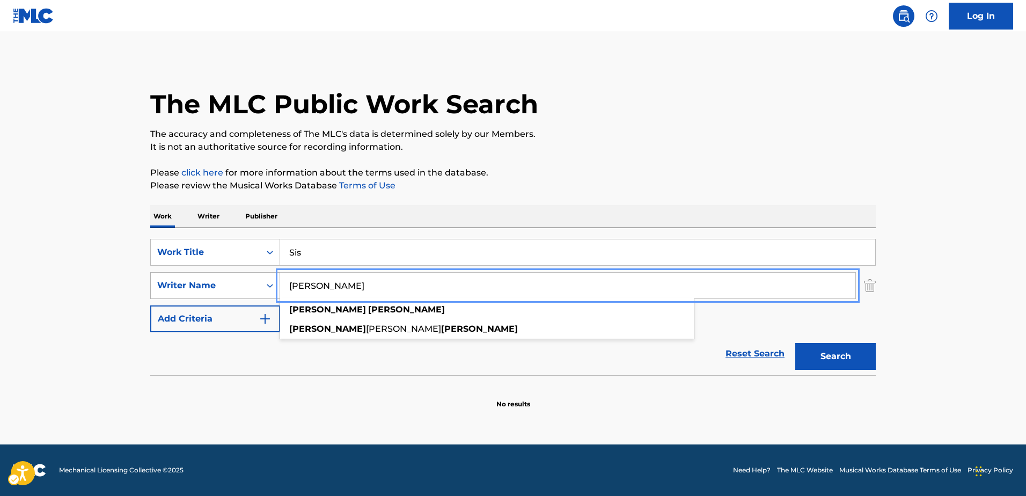
paste input "[PERSON_NAME]"
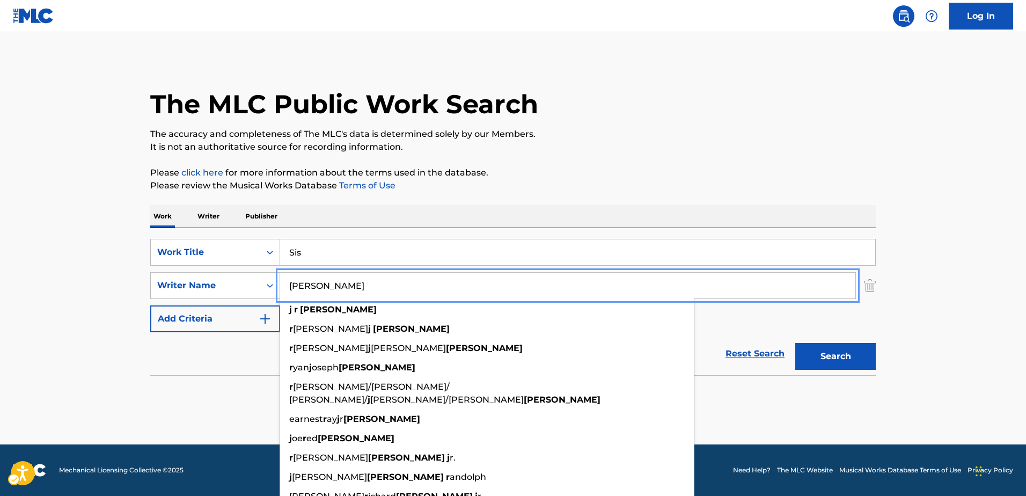
type input "[PERSON_NAME]"
drag, startPoint x: 835, startPoint y: 358, endPoint x: 830, endPoint y: 352, distance: 7.2
click at [834, 357] on button "Search" at bounding box center [835, 356] width 80 height 27
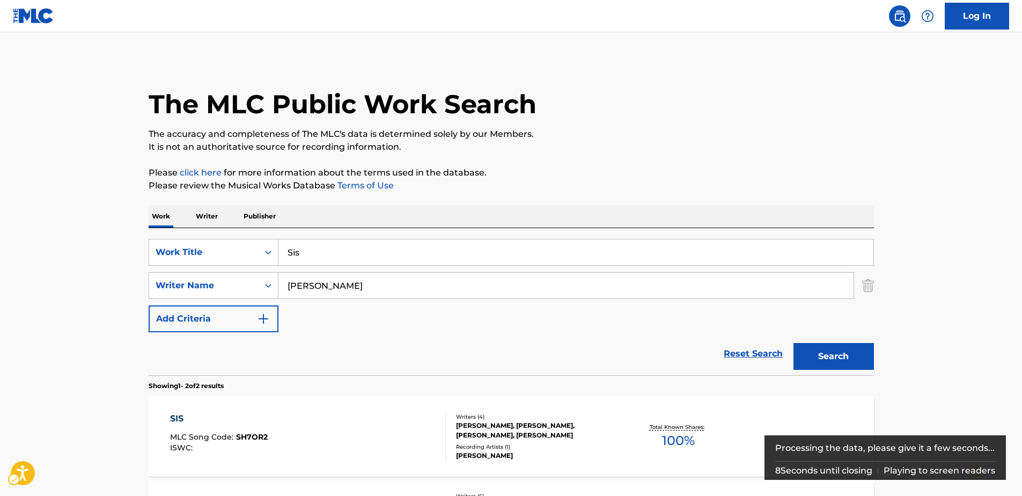
scroll to position [115, 0]
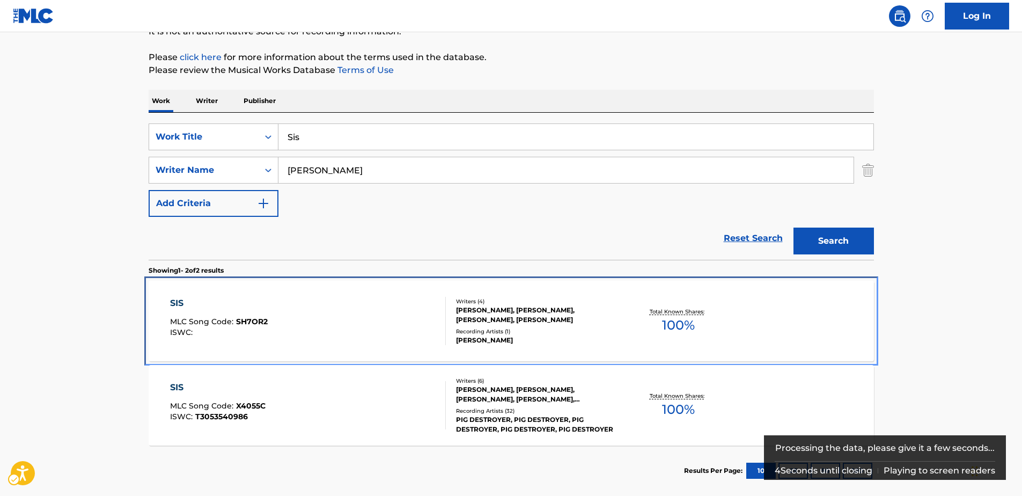
click at [178, 303] on div "SIS" at bounding box center [219, 303] width 98 height 13
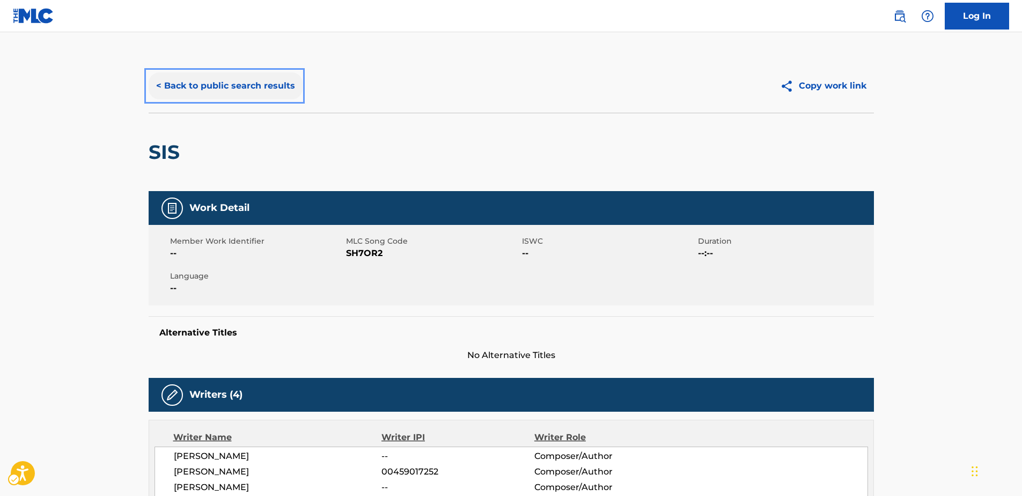
click at [252, 91] on button "< Back to public search results" at bounding box center [226, 85] width 154 height 27
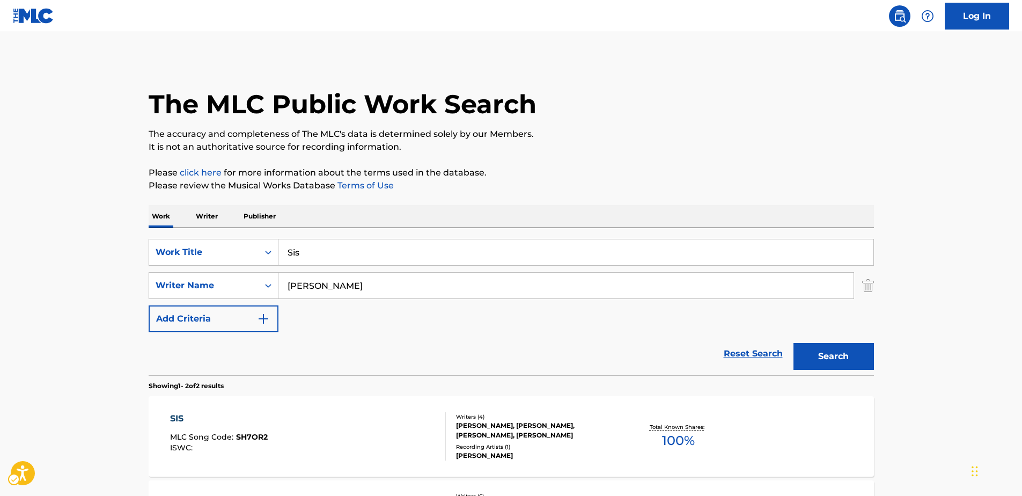
scroll to position [111, 0]
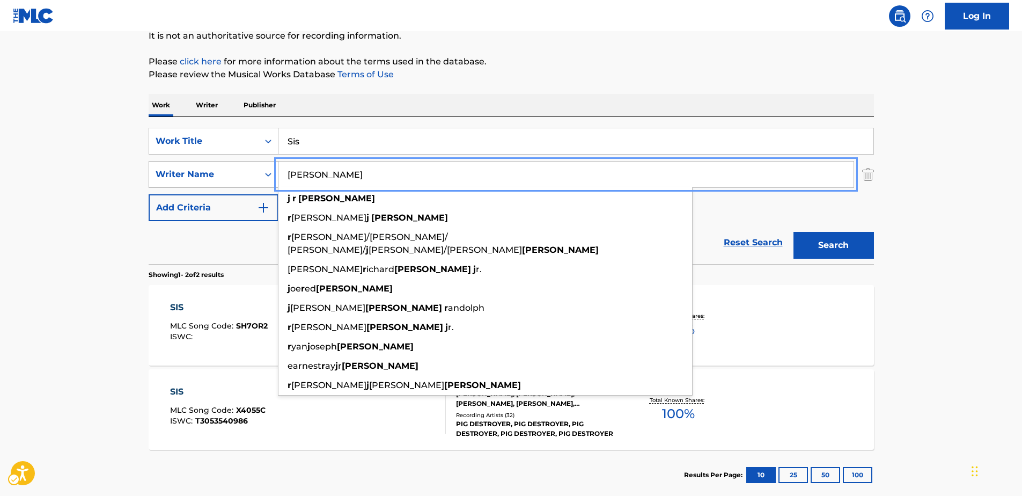
drag, startPoint x: 362, startPoint y: 174, endPoint x: 217, endPoint y: 166, distance: 145.0
paste input "[PERSON_NAME]"
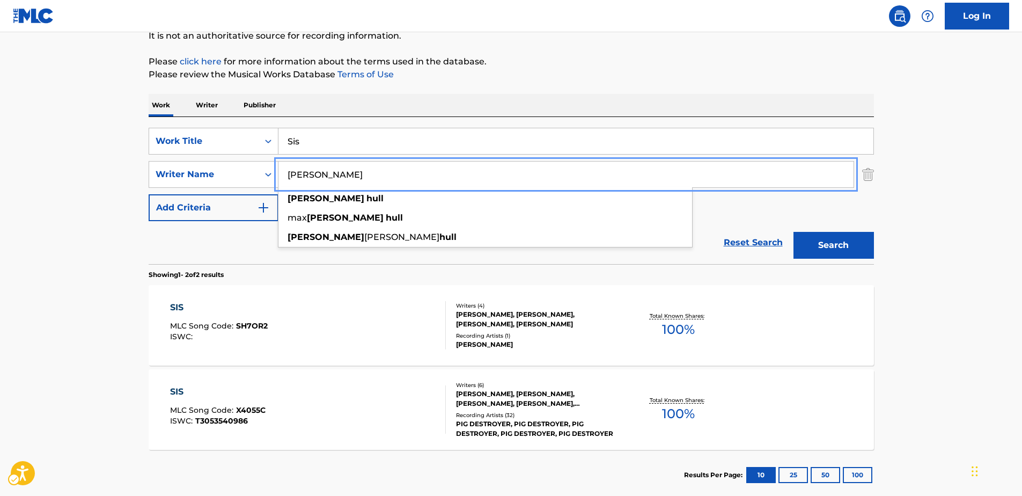
type input "[PERSON_NAME]"
click at [828, 245] on button "Search" at bounding box center [833, 245] width 80 height 27
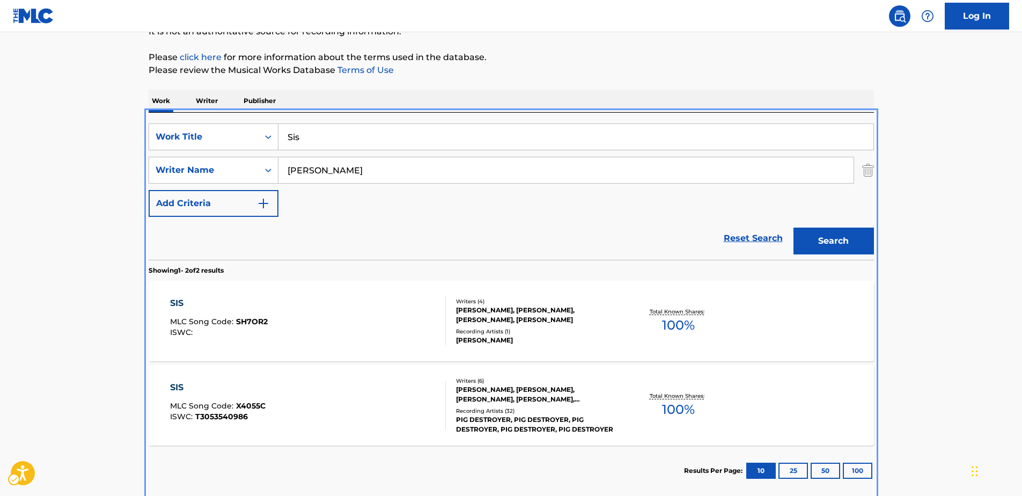
scroll to position [172, 0]
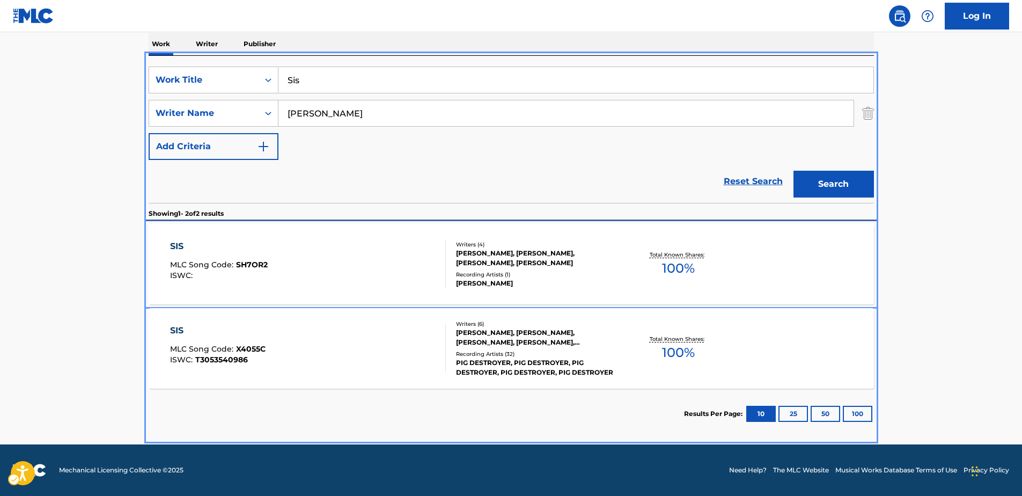
click at [253, 263] on span "SH7OR2" at bounding box center [252, 265] width 32 height 10
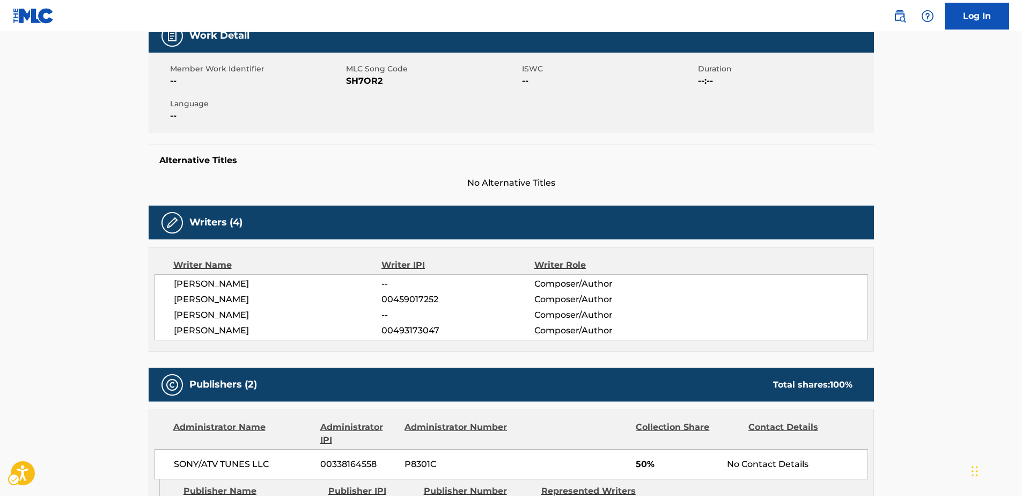
click at [253, 133] on div "Member Work Identifier -- MLC Song Code SH7OR2 ISWC -- Duration --:-- Language …" at bounding box center [511, 93] width 725 height 80
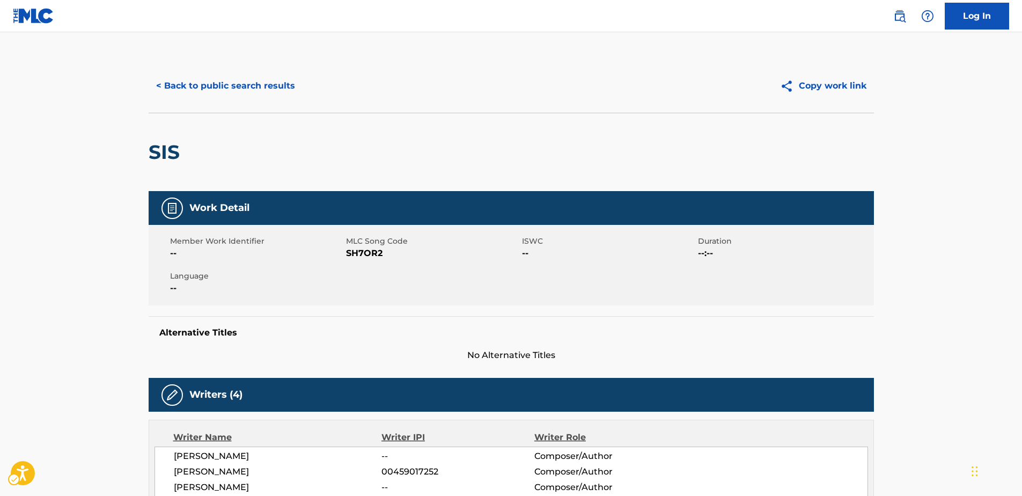
click at [366, 254] on span "MLC Song Code - SH7OR2" at bounding box center [432, 253] width 173 height 13
copy span "SH7OR2"
click at [181, 89] on button "< Back to public search results" at bounding box center [226, 85] width 154 height 27
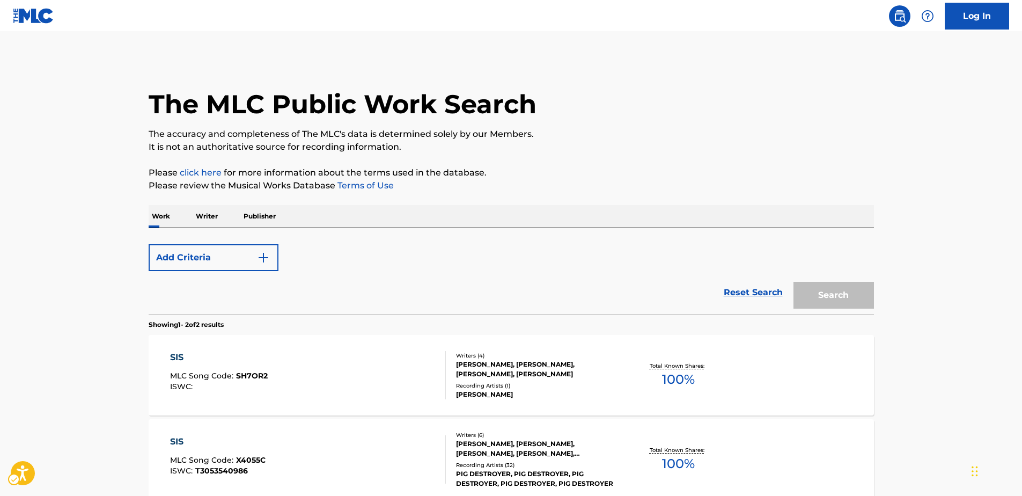
scroll to position [111, 0]
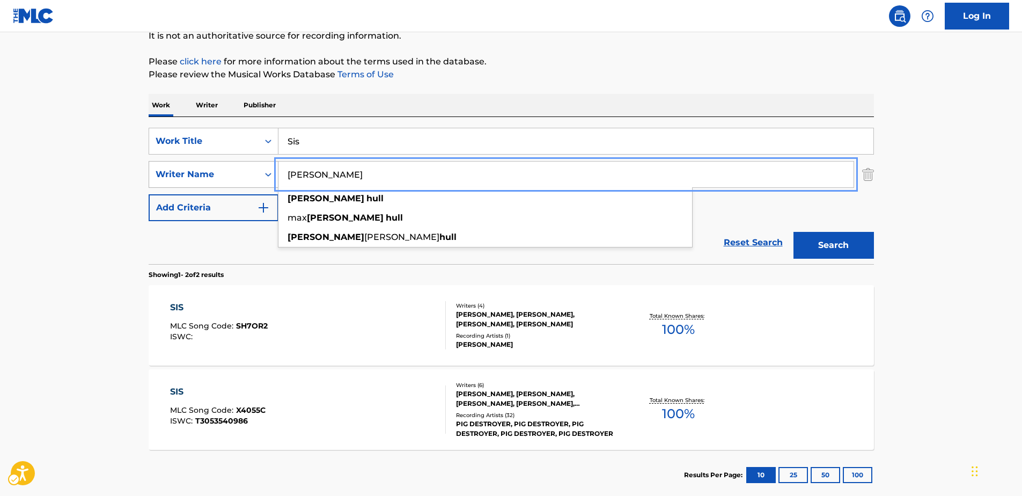
drag, startPoint x: 362, startPoint y: 172, endPoint x: 232, endPoint y: 170, distance: 129.9
paste input "[PERSON_NAME]"
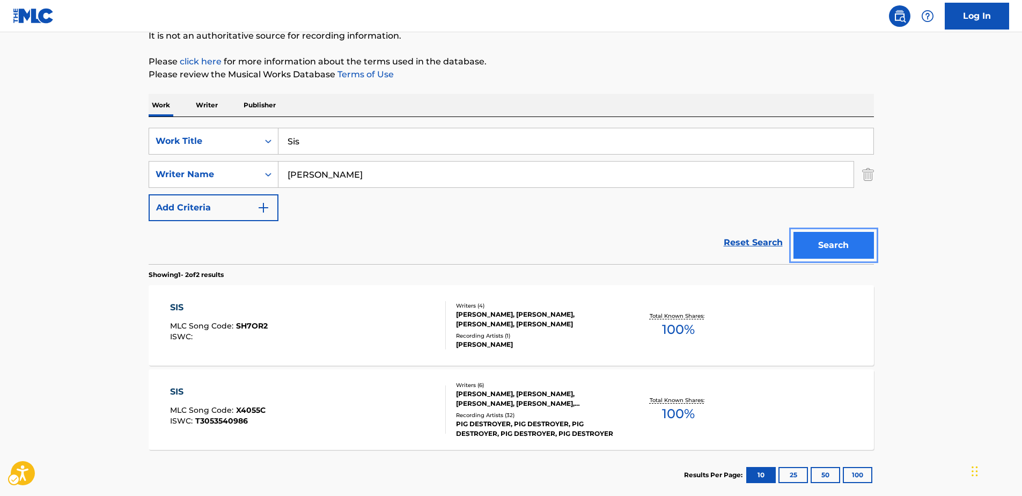
drag, startPoint x: 819, startPoint y: 246, endPoint x: 717, endPoint y: 5, distance: 261.6
click at [819, 246] on button "Search" at bounding box center [833, 245] width 80 height 27
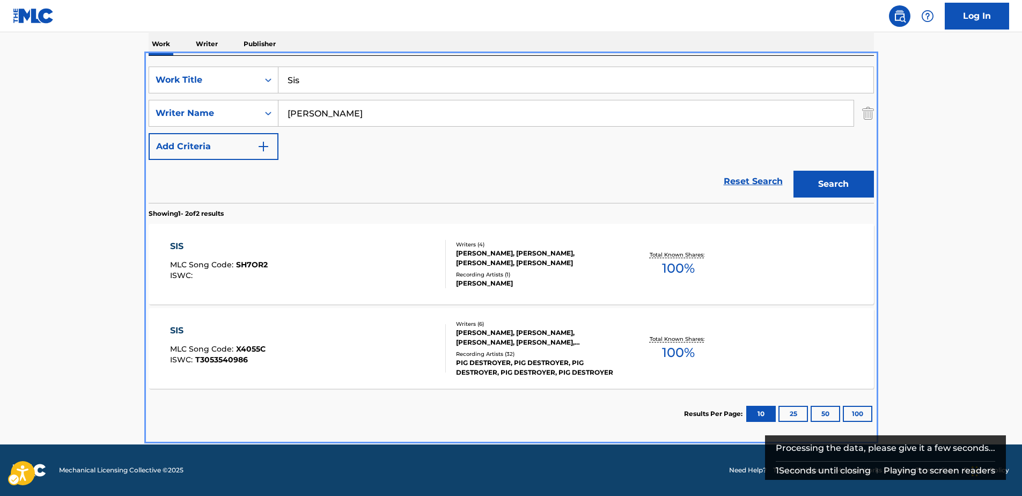
scroll to position [11, 0]
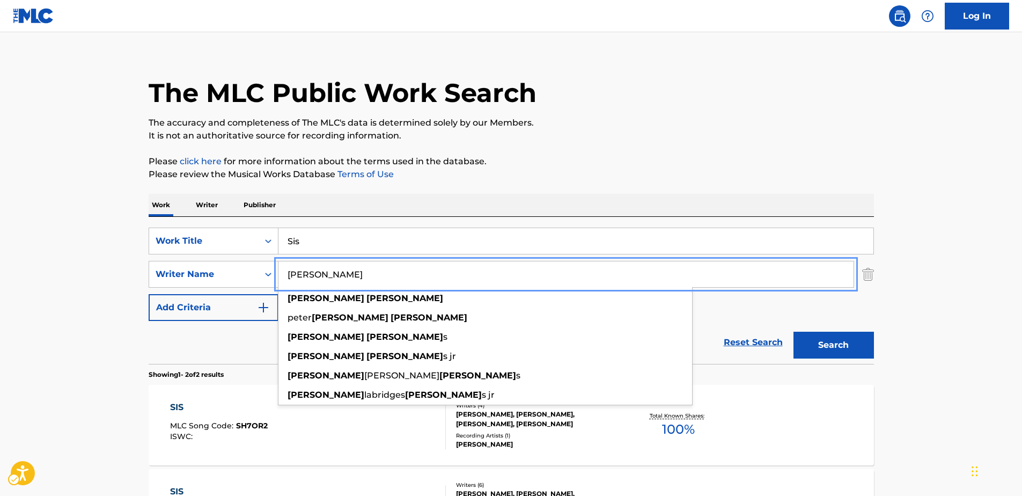
drag, startPoint x: 349, startPoint y: 275, endPoint x: 215, endPoint y: 260, distance: 134.4
click at [215, 260] on div "SearchWithCriteria53964696-013a-4b3f-8855-399c07397eb3 Work Title Sis SearchWit…" at bounding box center [511, 273] width 725 height 93
paste input "[PERSON_NAME]"
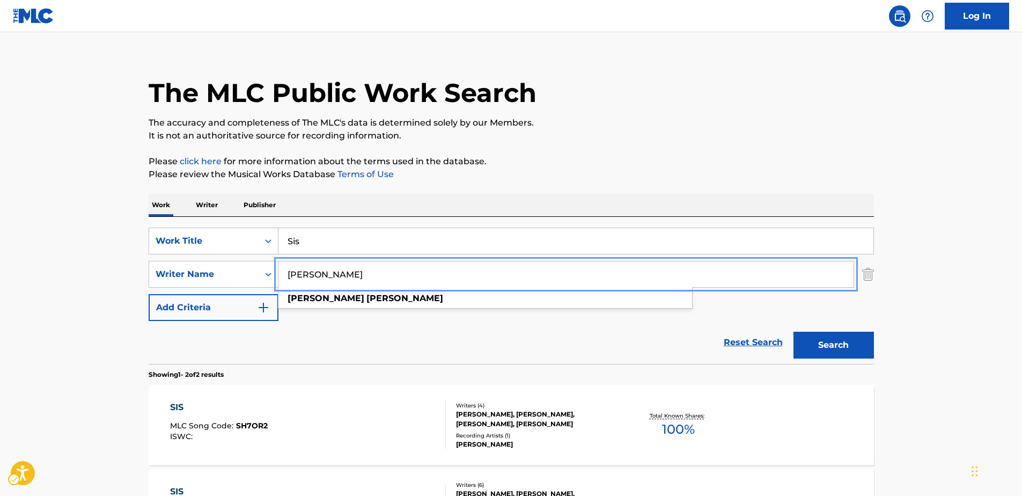
type input "[PERSON_NAME]"
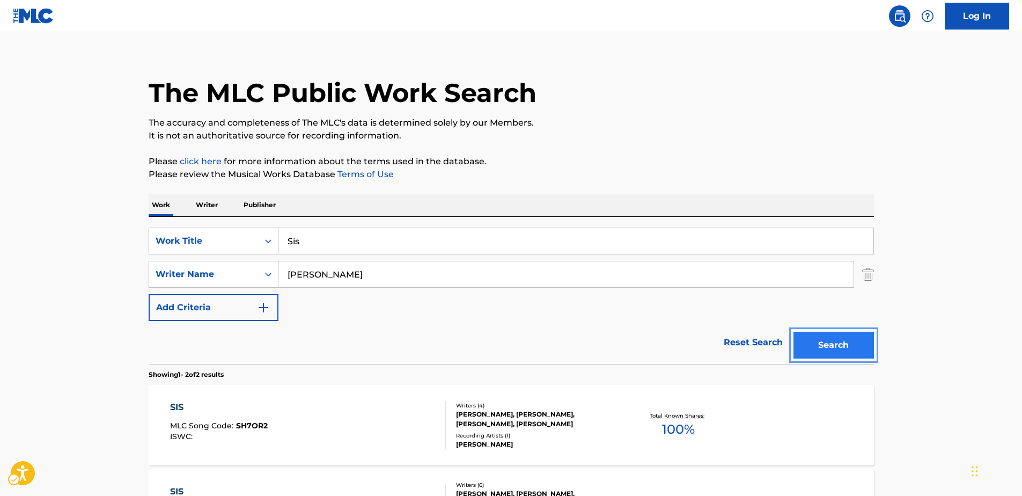
drag, startPoint x: 830, startPoint y: 351, endPoint x: 685, endPoint y: 6, distance: 373.6
click at [829, 350] on button "Search" at bounding box center [833, 345] width 80 height 27
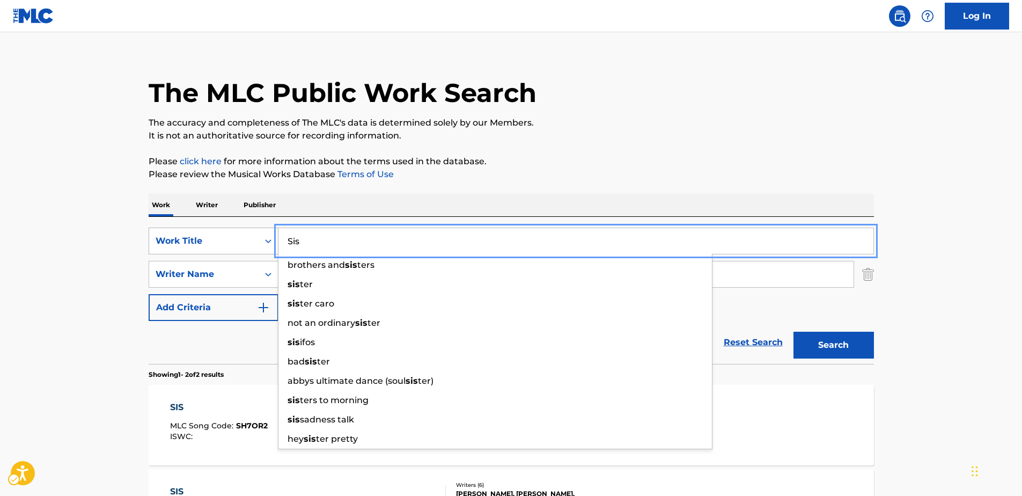
drag, startPoint x: 293, startPoint y: 239, endPoint x: 246, endPoint y: 236, distance: 47.4
paste input "Mayan Dream World"
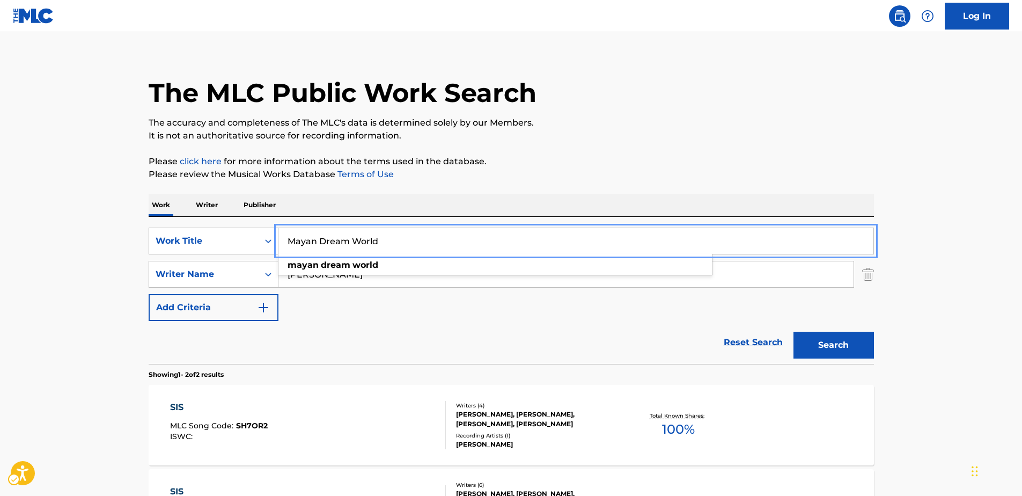
type input "Mayan Dream World"
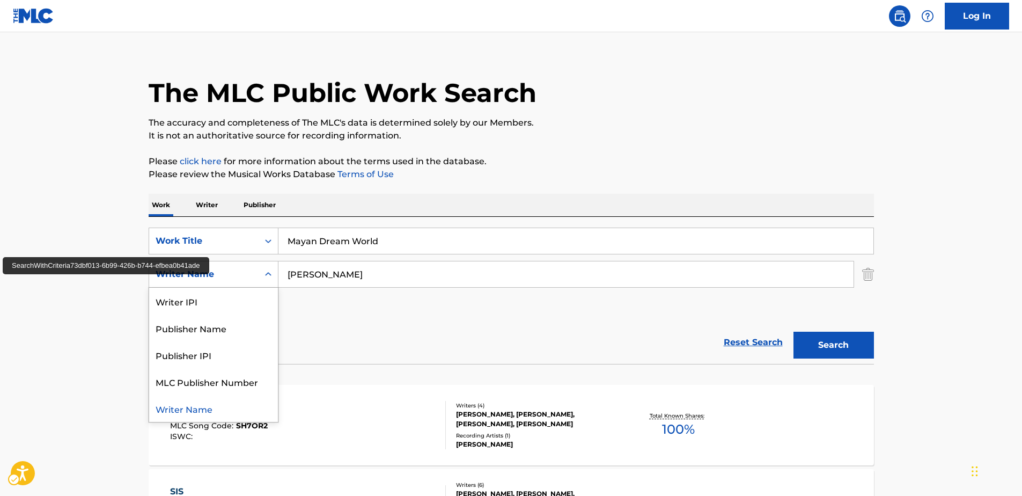
click at [230, 273] on div "Writer Name" at bounding box center [204, 274] width 97 height 13
click at [317, 307] on div "SearchWithCriteria53964696-013a-4b3f-8855-399c07397eb3 Work Title Mayan Dream W…" at bounding box center [511, 273] width 725 height 93
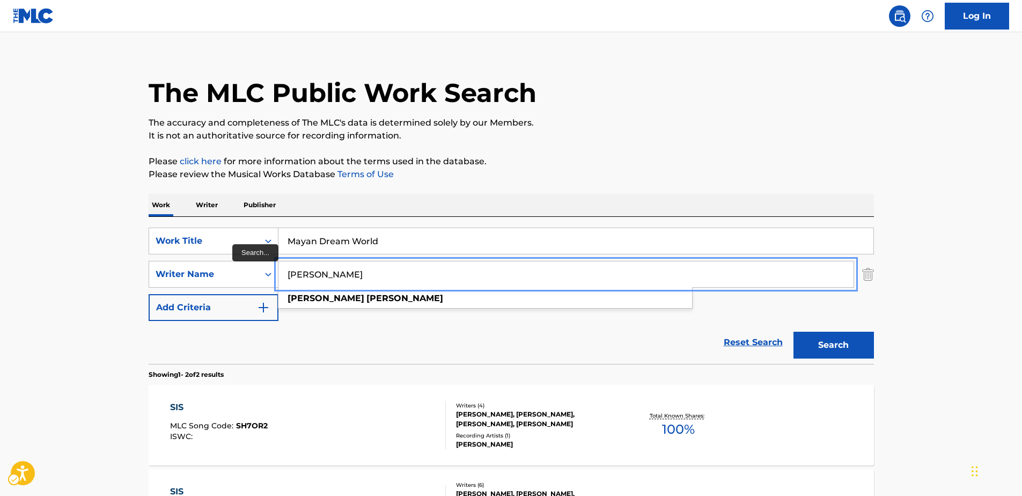
drag, startPoint x: 373, startPoint y: 276, endPoint x: 292, endPoint y: 269, distance: 80.8
click at [292, 269] on input "[PERSON_NAME]" at bounding box center [565, 274] width 575 height 26
paste input "[PERSON_NAME]"
drag, startPoint x: 365, startPoint y: 277, endPoint x: 277, endPoint y: 273, distance: 88.1
click at [277, 273] on div "SearchWithCriteria73dbf013-6b99-426b-b744-efbea0b41ade Writer Name [PERSON_NAME]" at bounding box center [511, 274] width 725 height 27
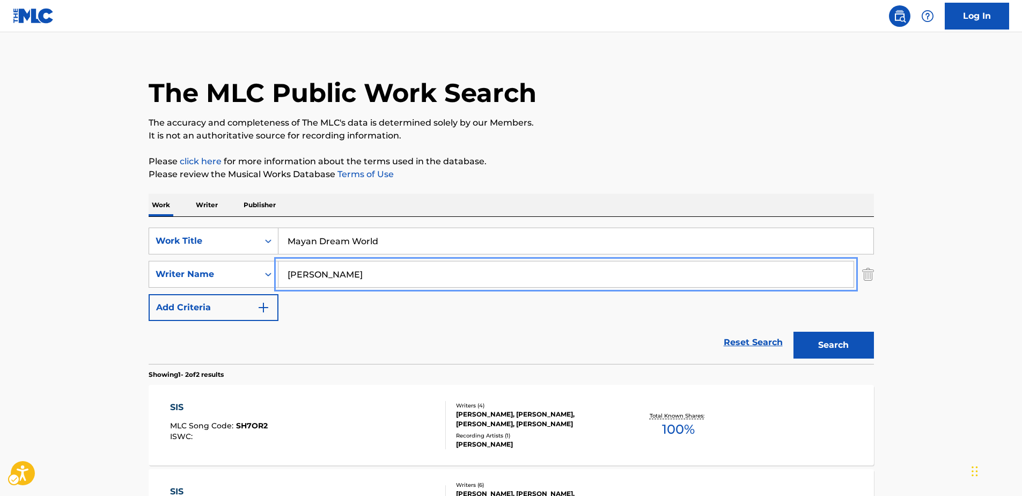
paste input "Search..."
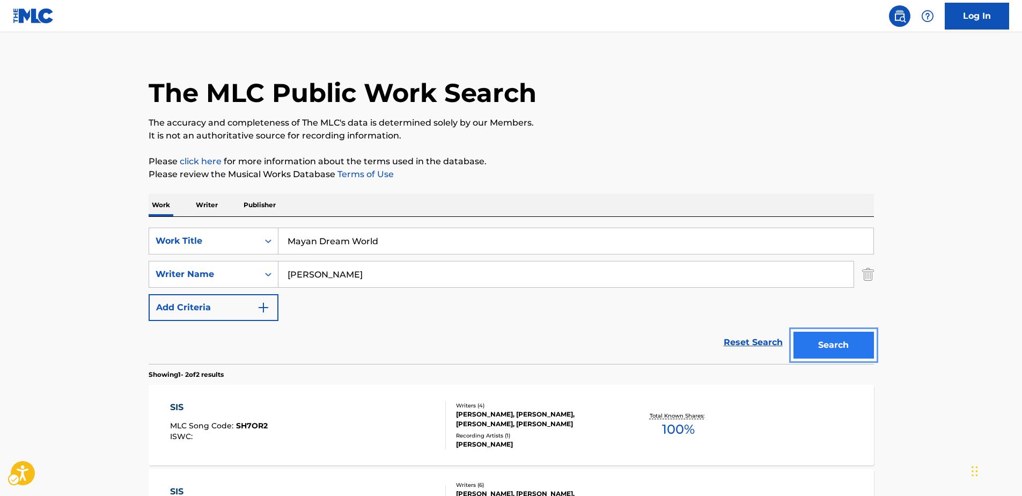
drag, startPoint x: 839, startPoint y: 341, endPoint x: 839, endPoint y: 336, distance: 5.4
click at [839, 339] on button "Search" at bounding box center [833, 345] width 80 height 27
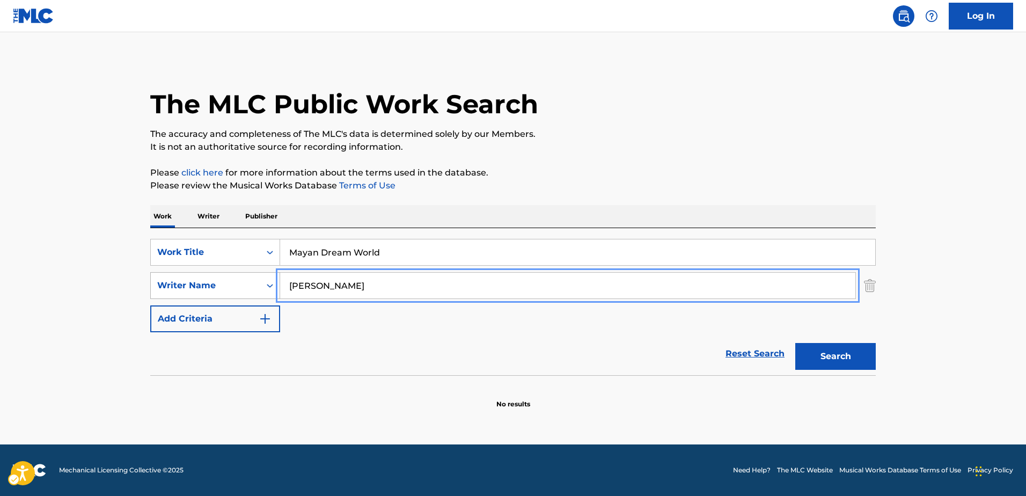
drag, startPoint x: 364, startPoint y: 284, endPoint x: 266, endPoint y: 282, distance: 98.2
click at [266, 282] on div "SearchWithCriteria73dbf013-6b99-426b-b744-efbea0b41ade Writer Name [PERSON_NAME]" at bounding box center [512, 285] width 725 height 27
paste input "[PERSON_NAME] [PERSON_NAME]"
type input "[PERSON_NAME] [PERSON_NAME]"
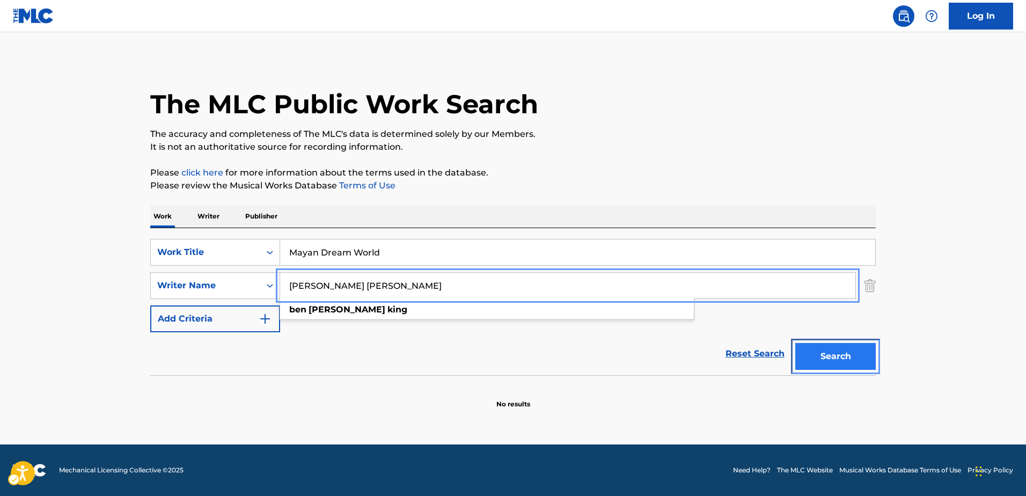
click at [831, 350] on button "Search" at bounding box center [835, 356] width 80 height 27
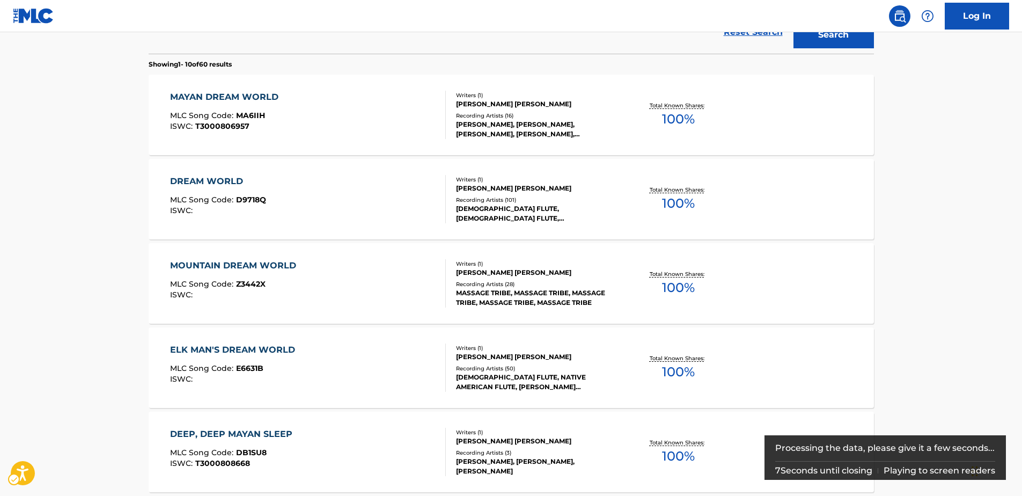
scroll to position [214, 0]
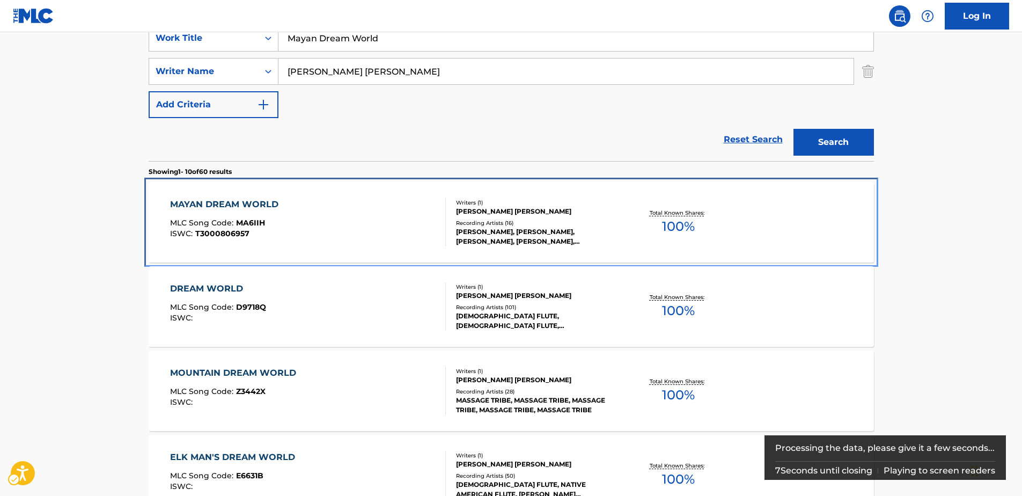
click at [228, 203] on div "MAYAN DREAM WORLD" at bounding box center [227, 204] width 114 height 13
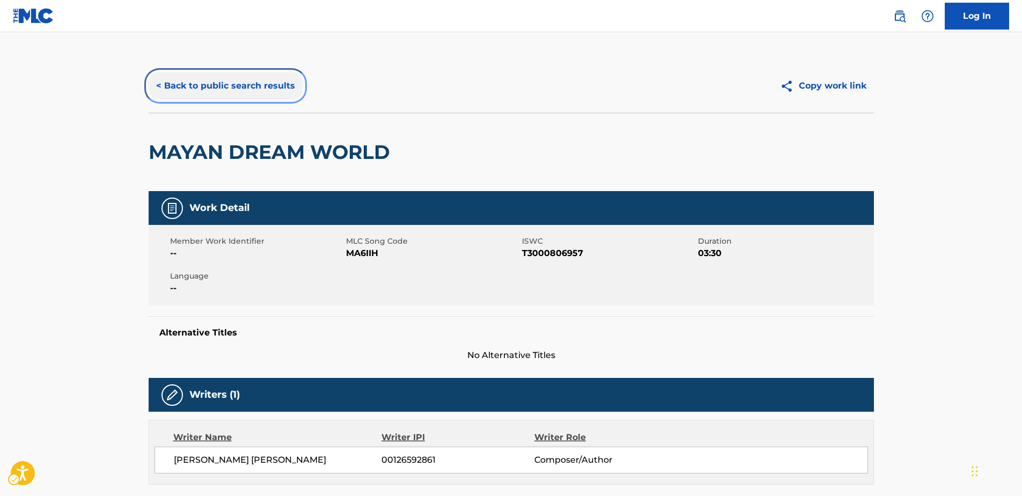
click at [242, 85] on button "< Back to public search results" at bounding box center [226, 85] width 154 height 27
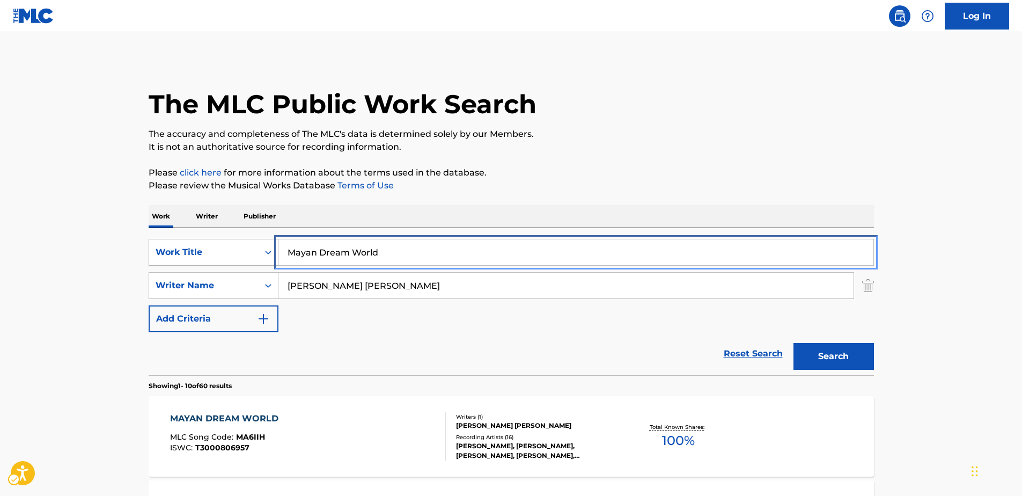
drag, startPoint x: 245, startPoint y: 250, endPoint x: 213, endPoint y: 247, distance: 32.3
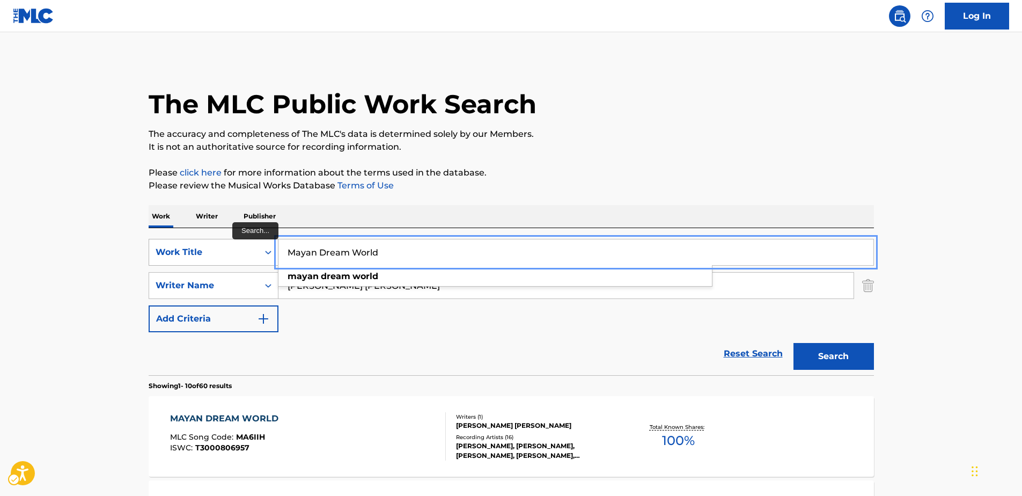
paste input "Revealing Simple Truths"
type input "Revealing Simple Truths"
click at [350, 329] on form "SearchWithCriteria53964696-013a-4b3f-8855-399c07397eb3 Work Title Revealing Sim…" at bounding box center [511, 307] width 725 height 136
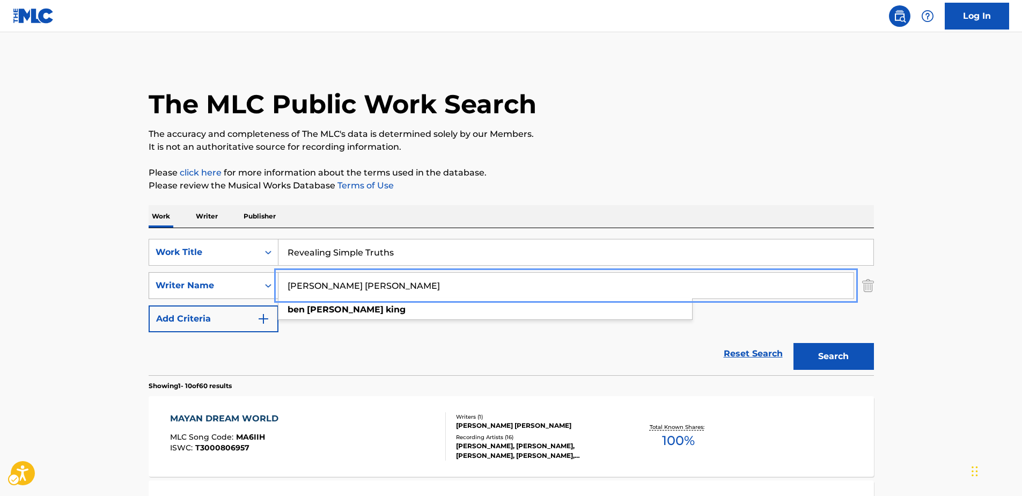
drag, startPoint x: 352, startPoint y: 288, endPoint x: 317, endPoint y: 275, distance: 37.5
paste input "The inner Harmonies"
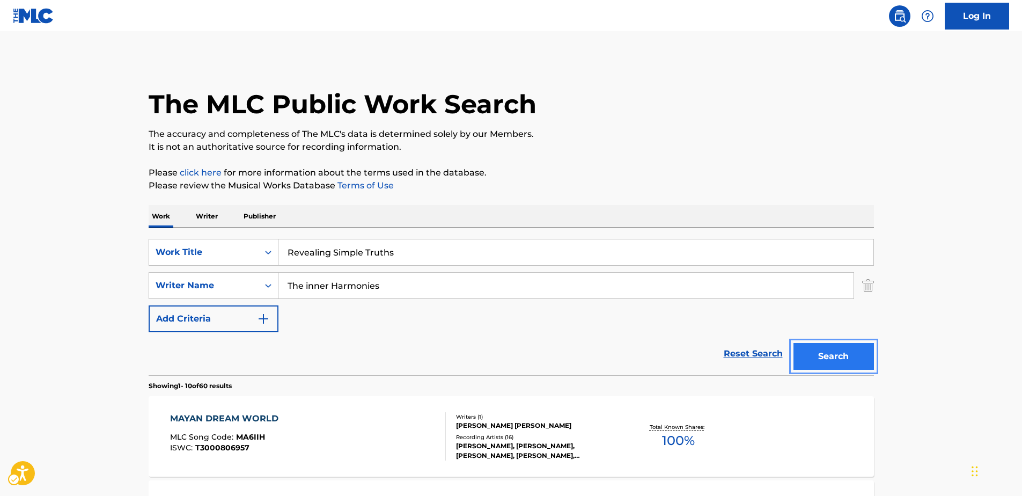
click at [851, 365] on button "Search" at bounding box center [833, 356] width 80 height 27
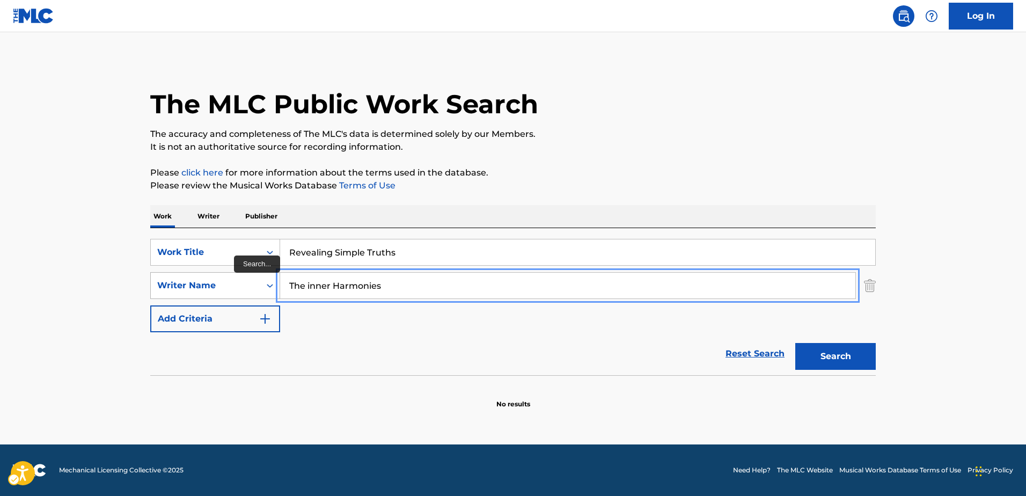
drag, startPoint x: 400, startPoint y: 291, endPoint x: 274, endPoint y: 286, distance: 126.7
click at [274, 286] on div "SearchWithCriteria73dbf013-6b99-426b-b744-efbea0b41ade Writer Name The inner Ha…" at bounding box center [512, 285] width 725 height 27
paste input "[PERSON_NAME] [PERSON_NAME]"
type input "[PERSON_NAME] [PERSON_NAME]"
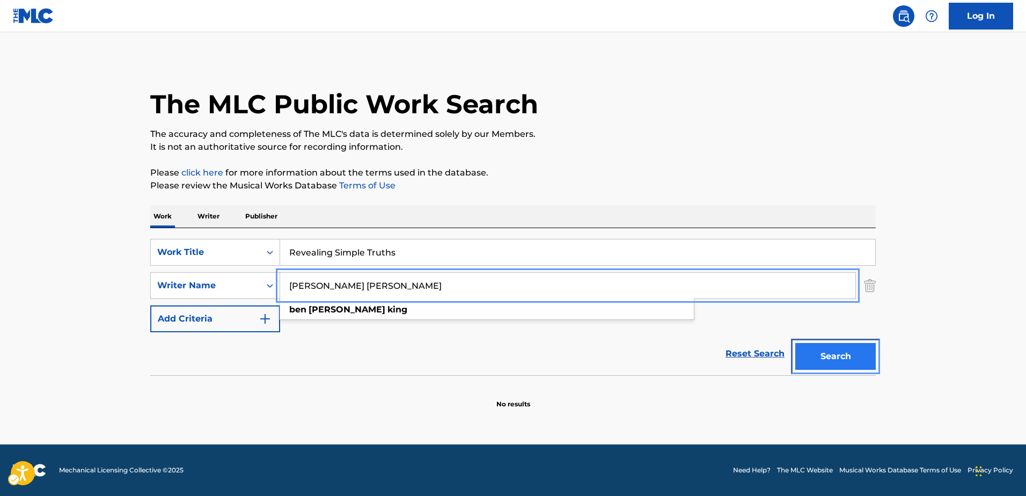
drag, startPoint x: 822, startPoint y: 362, endPoint x: 766, endPoint y: 199, distance: 173.2
click at [822, 362] on button "Search" at bounding box center [835, 356] width 80 height 27
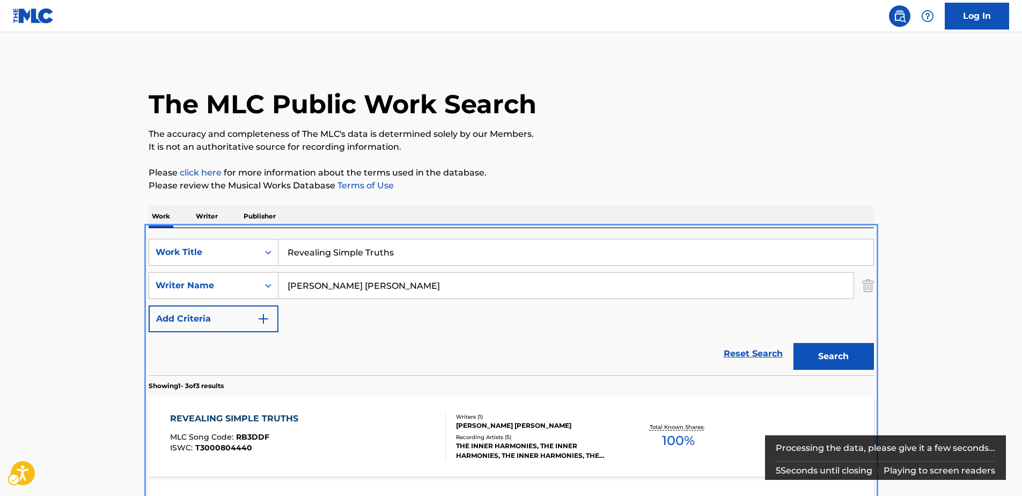
scroll to position [200, 0]
